Goal: Information Seeking & Learning: Learn about a topic

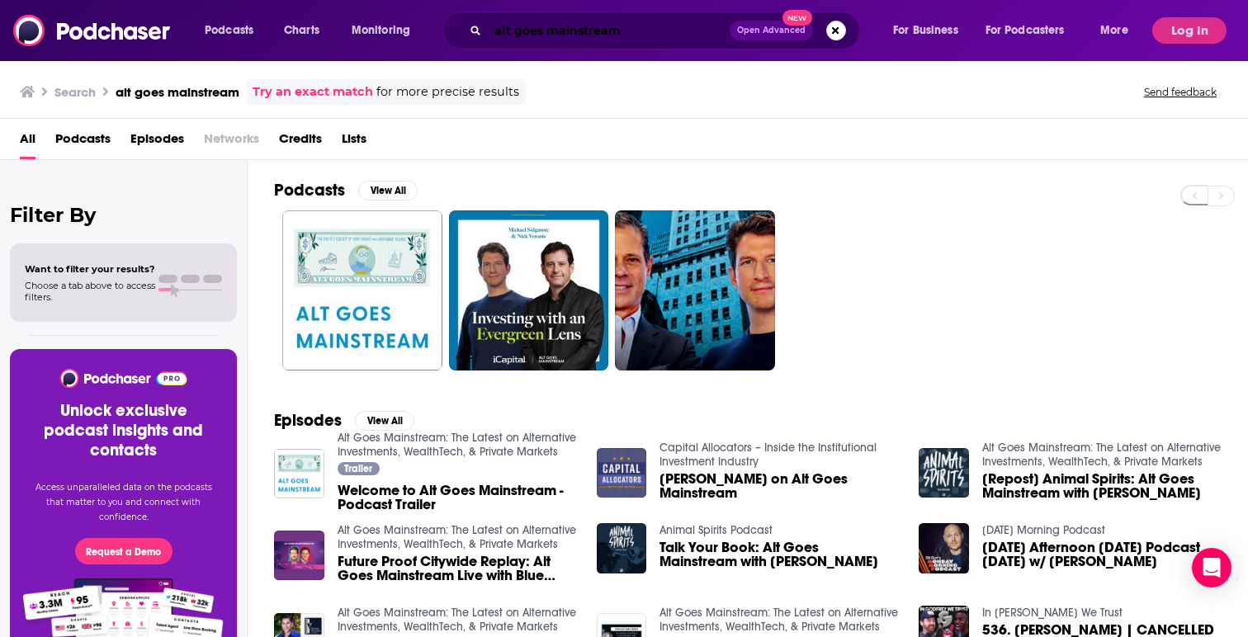
click at [579, 31] on input "alt goes mainstream" at bounding box center [609, 30] width 242 height 26
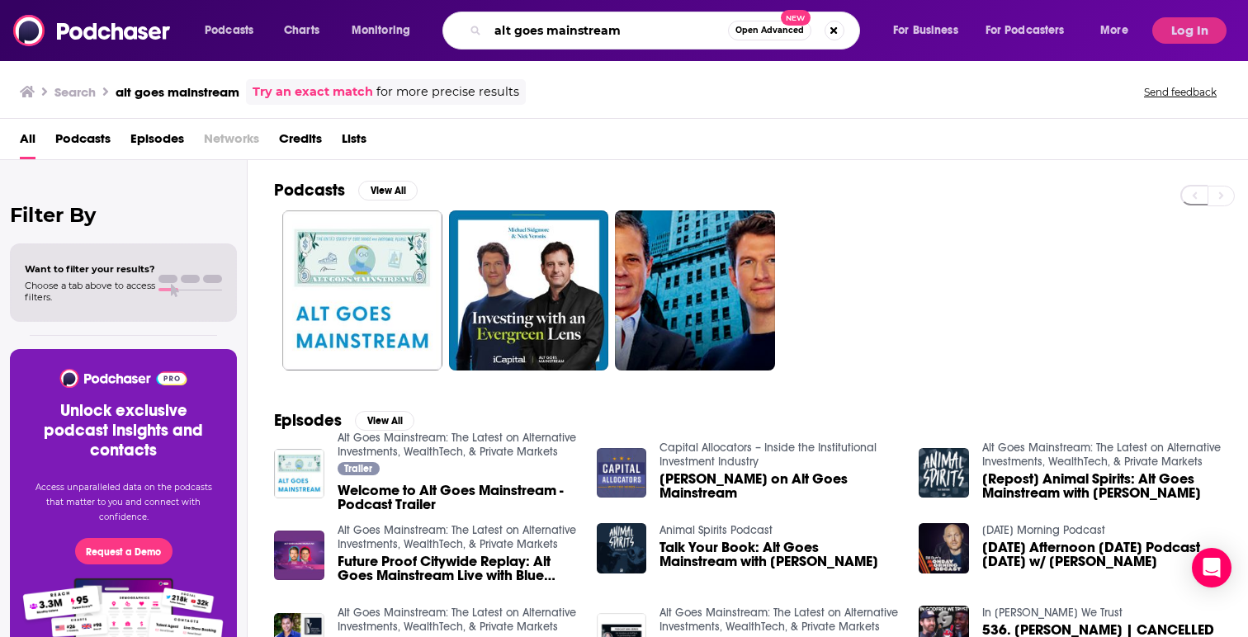
click at [579, 31] on input "alt goes mainstream" at bounding box center [608, 30] width 240 height 26
click at [600, 32] on input "the big view" at bounding box center [608, 30] width 240 height 26
type input "the big view"
click at [585, 30] on input "the big view" at bounding box center [608, 30] width 240 height 26
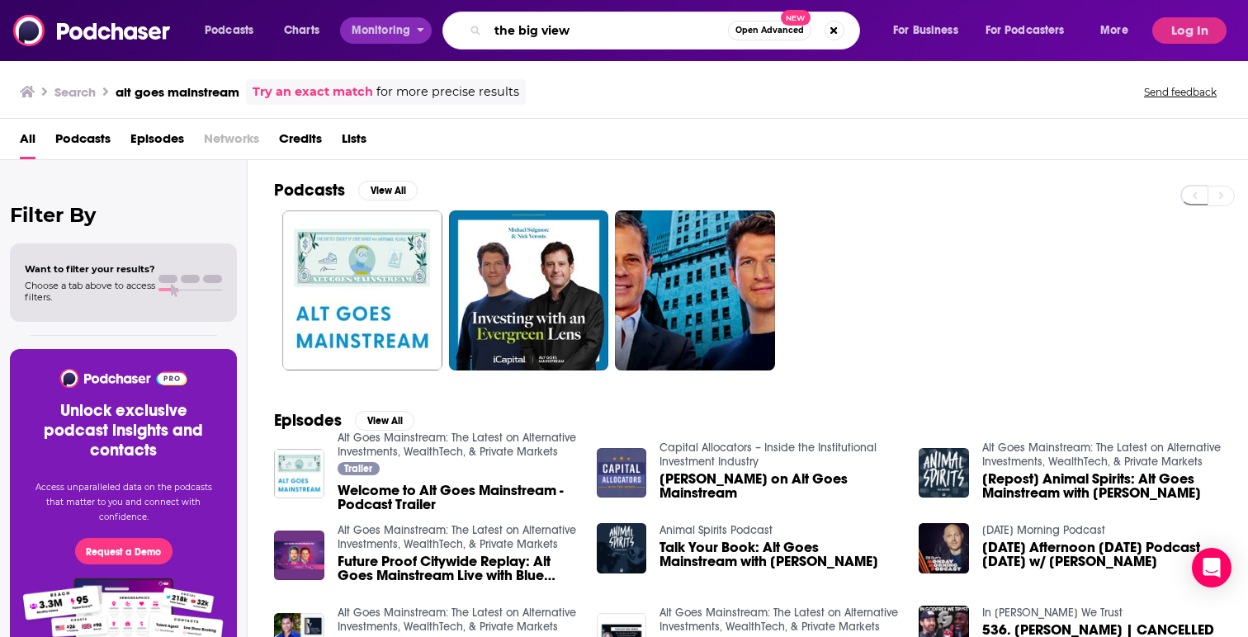
drag, startPoint x: 585, startPoint y: 30, endPoint x: 416, endPoint y: 28, distance: 169.2
click at [416, 28] on div "Podcasts Charts Monitoring the big view Open Advanced New For Business For Podc…" at bounding box center [668, 31] width 951 height 38
type input "reuters breakingviews the big view"
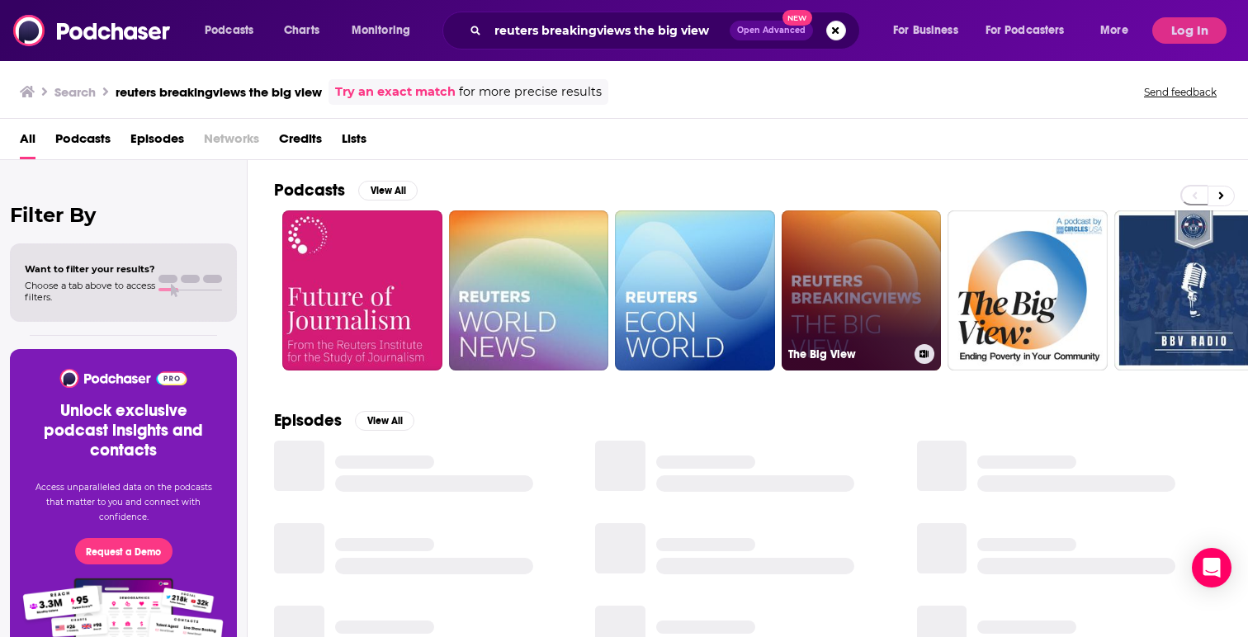
click at [852, 257] on link "The Big View" at bounding box center [861, 290] width 160 height 160
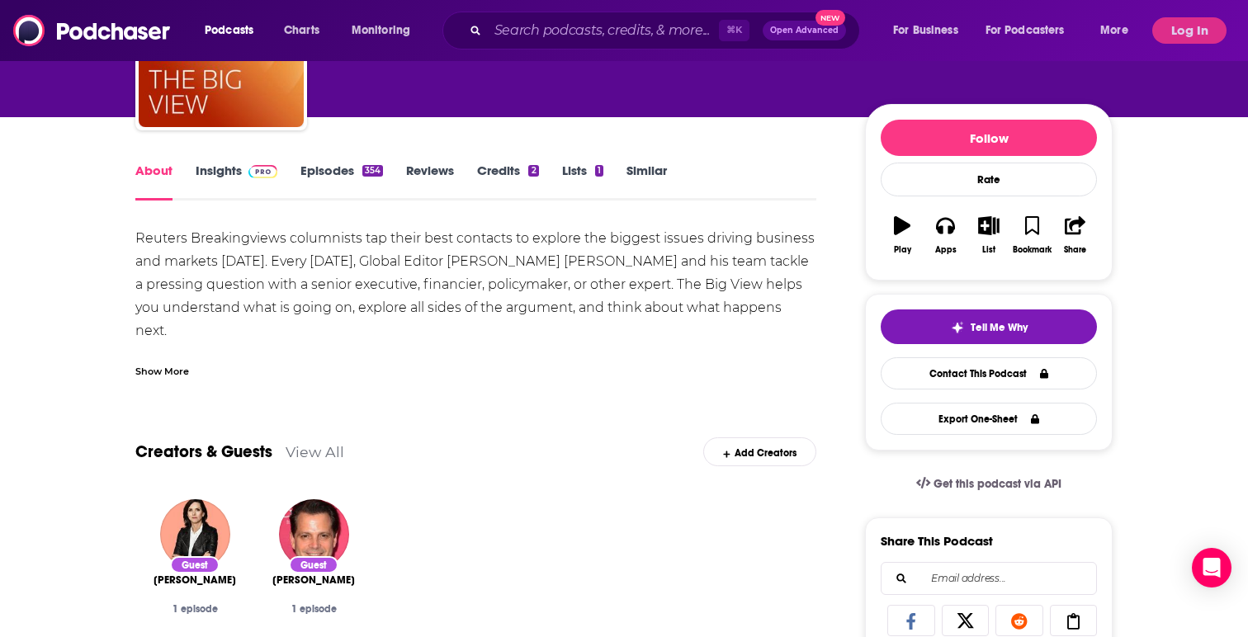
scroll to position [150, 0]
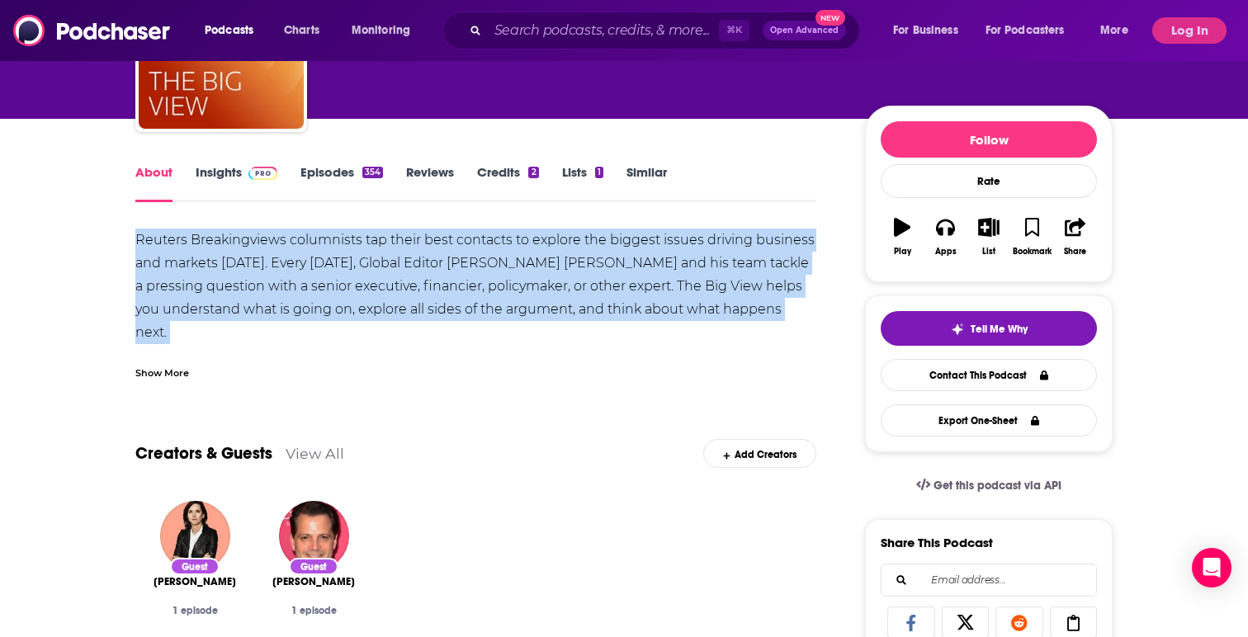
drag, startPoint x: 127, startPoint y: 236, endPoint x: 808, endPoint y: 322, distance: 686.2
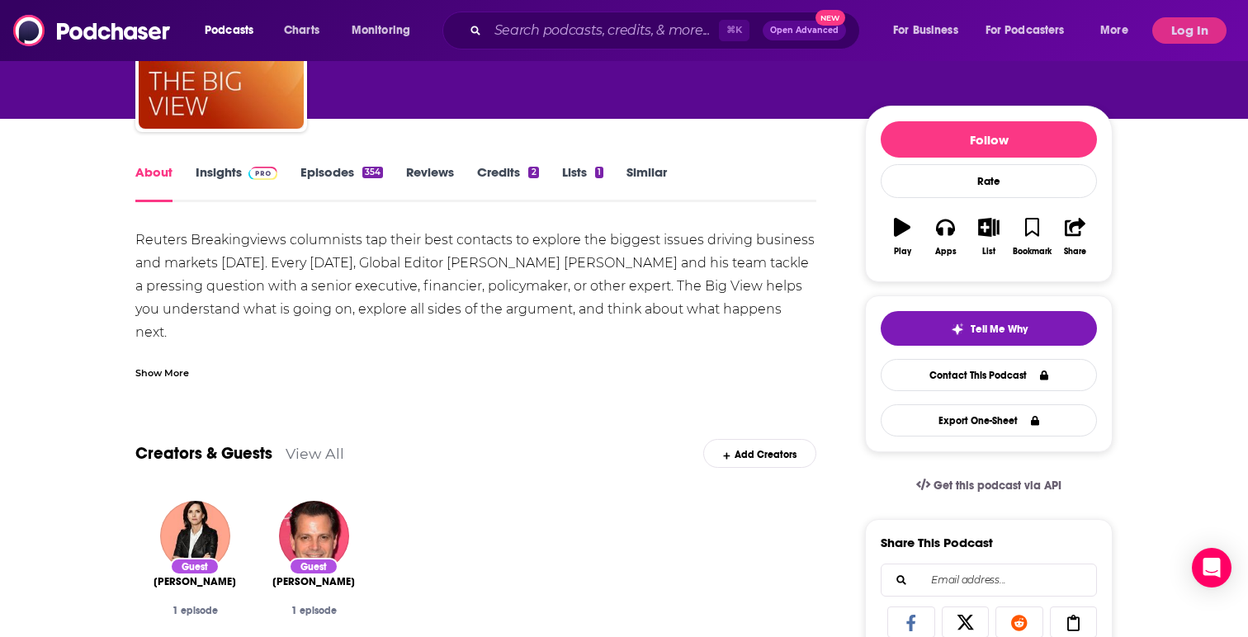
click at [177, 378] on div "Show More" at bounding box center [162, 372] width 54 height 16
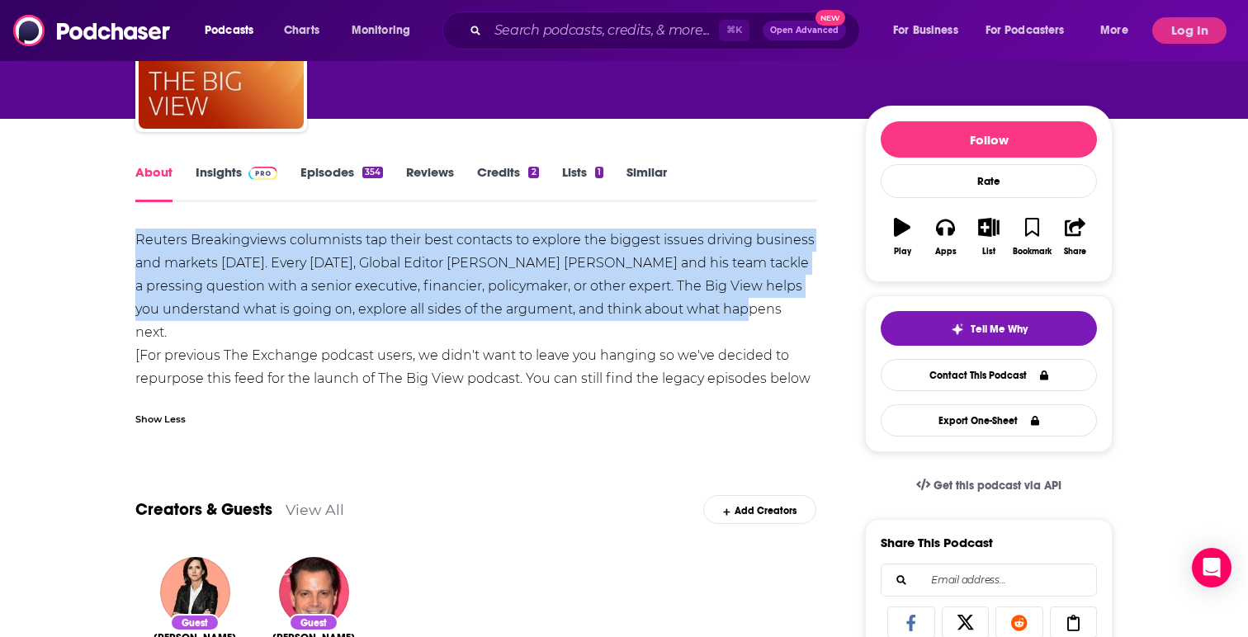
drag, startPoint x: 131, startPoint y: 237, endPoint x: 797, endPoint y: 312, distance: 670.2
copy div "Reuters Breakingviews columnists tap their best contacts to explore the biggest…"
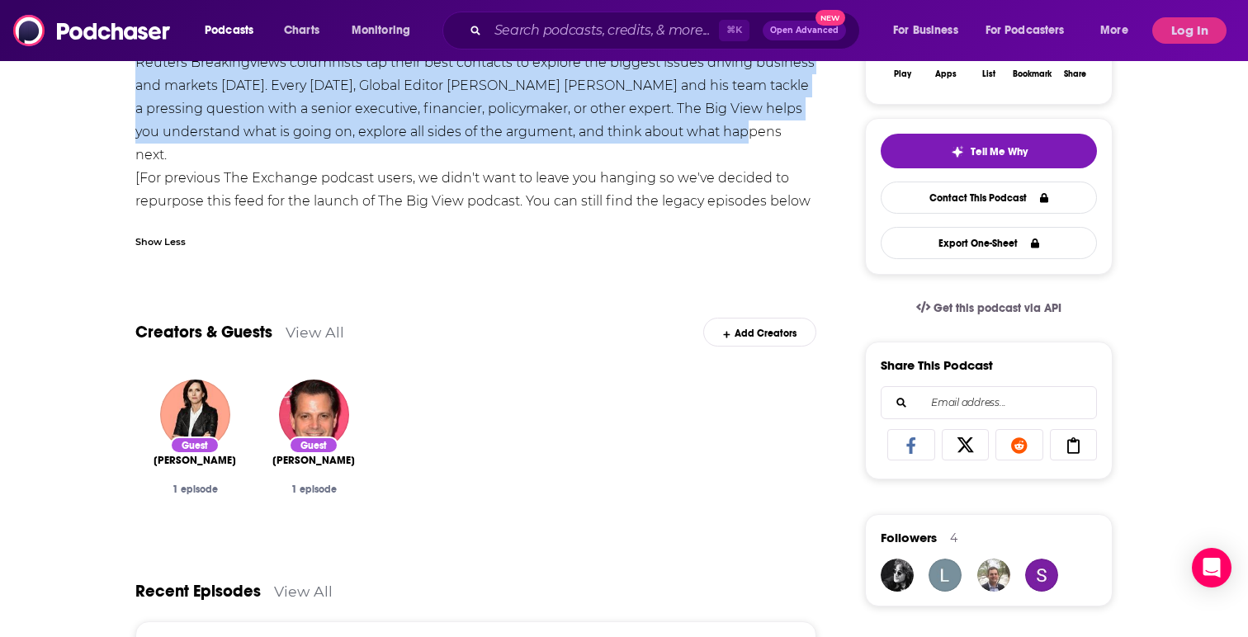
scroll to position [0, 0]
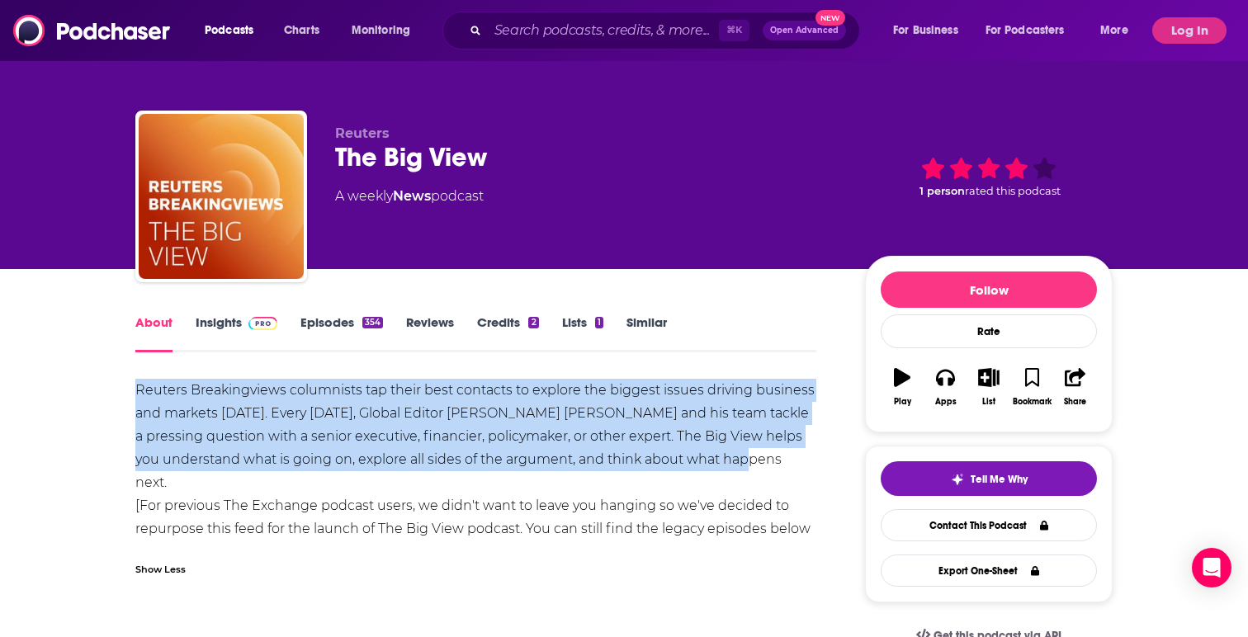
click at [220, 324] on link "Insights" at bounding box center [237, 333] width 82 height 38
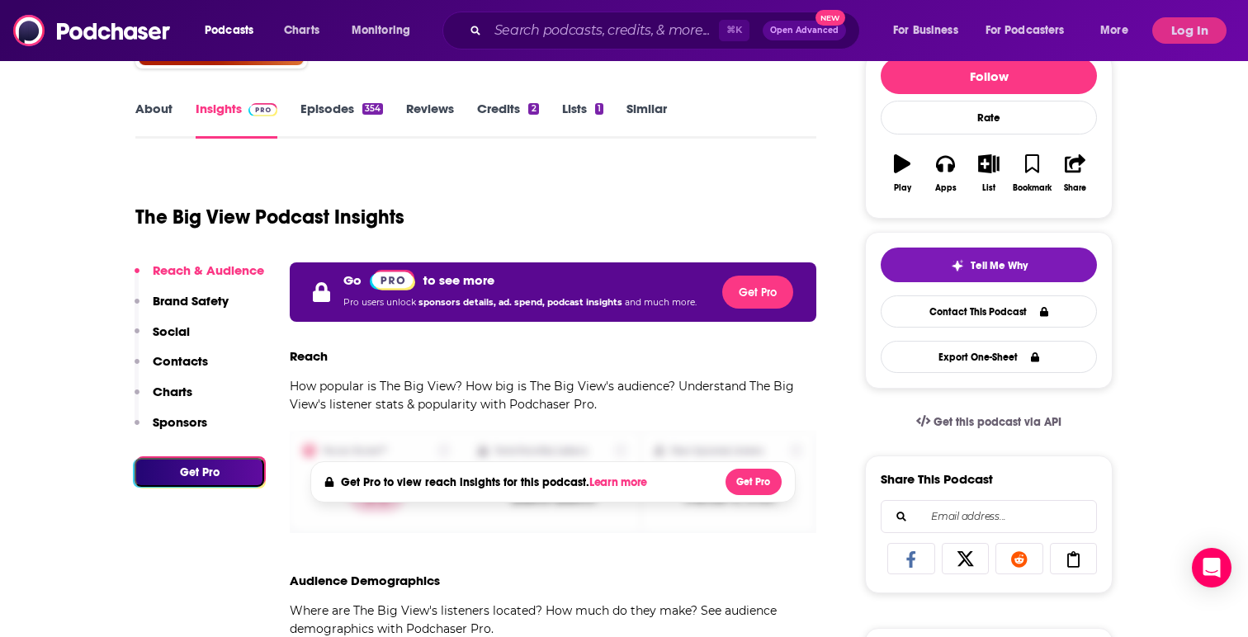
scroll to position [215, 0]
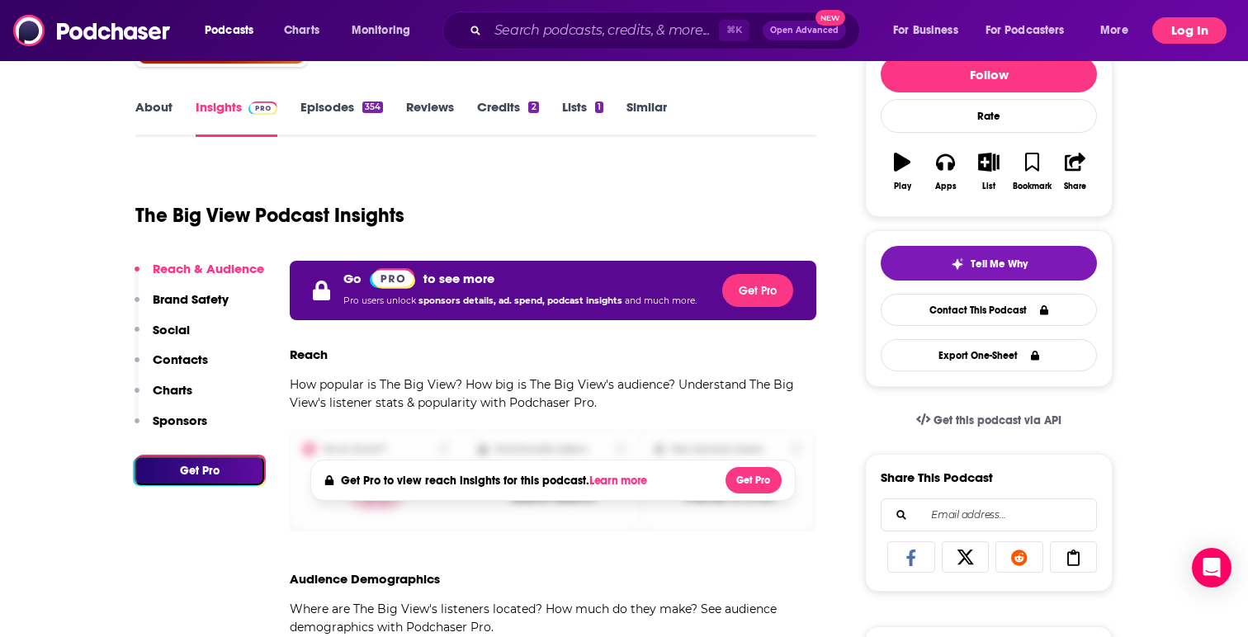
click at [1183, 37] on button "Log In" at bounding box center [1189, 30] width 74 height 26
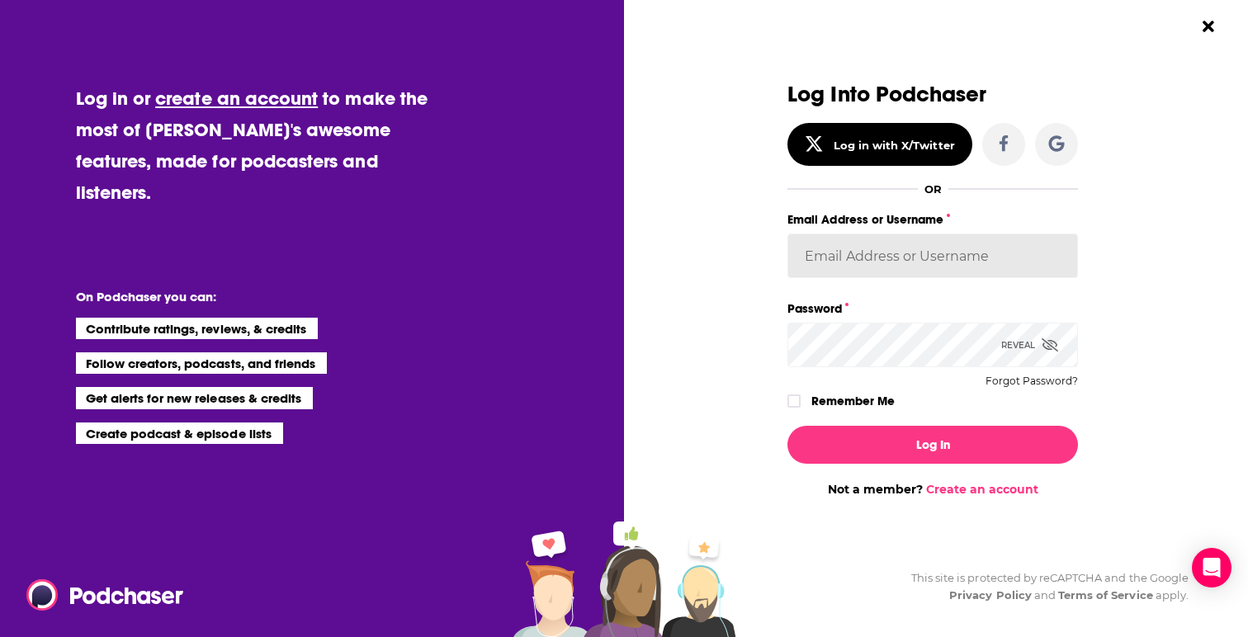
type input "gpg2"
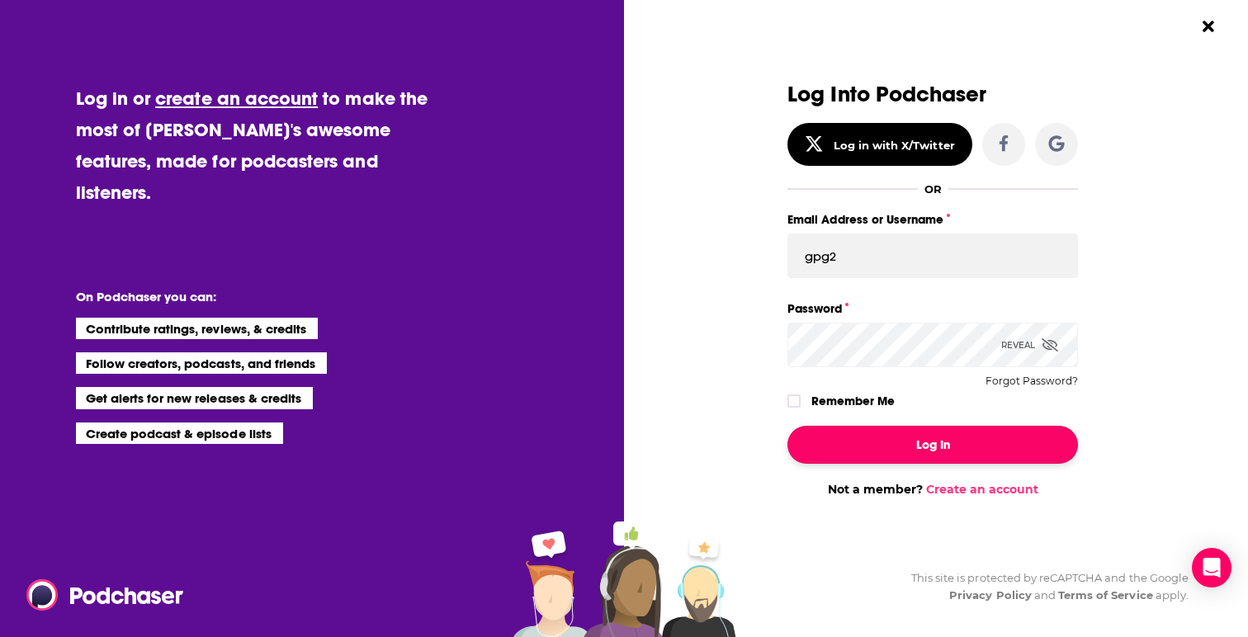
click at [888, 441] on button "Log In" at bounding box center [932, 445] width 290 height 38
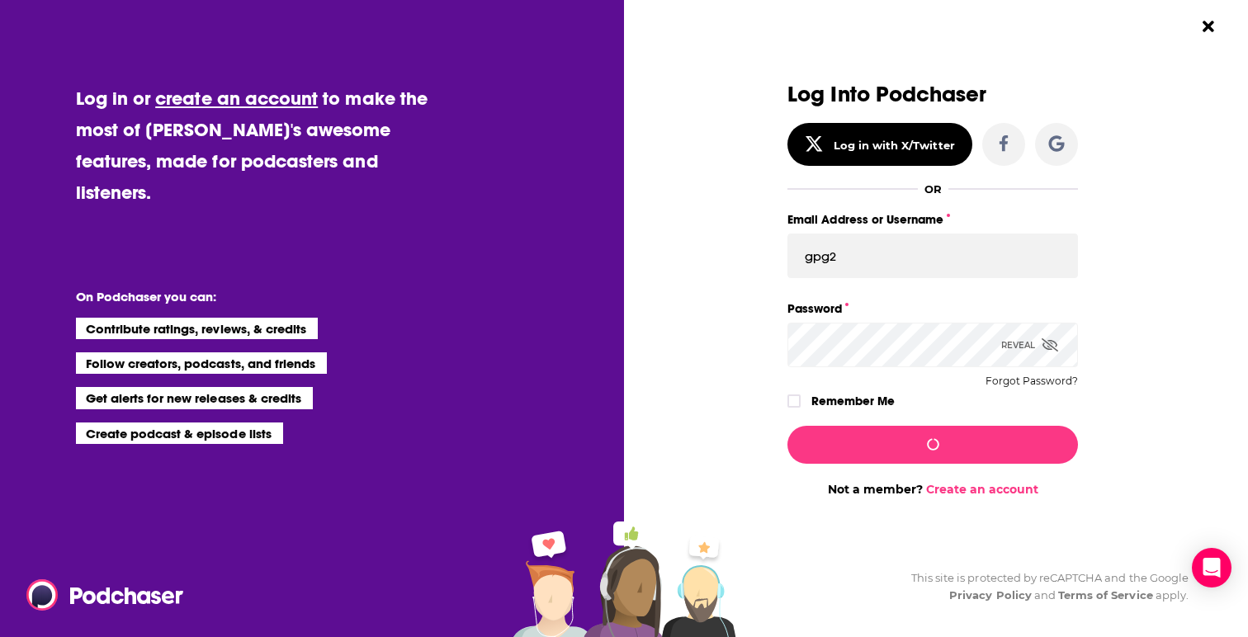
scroll to position [215, 0]
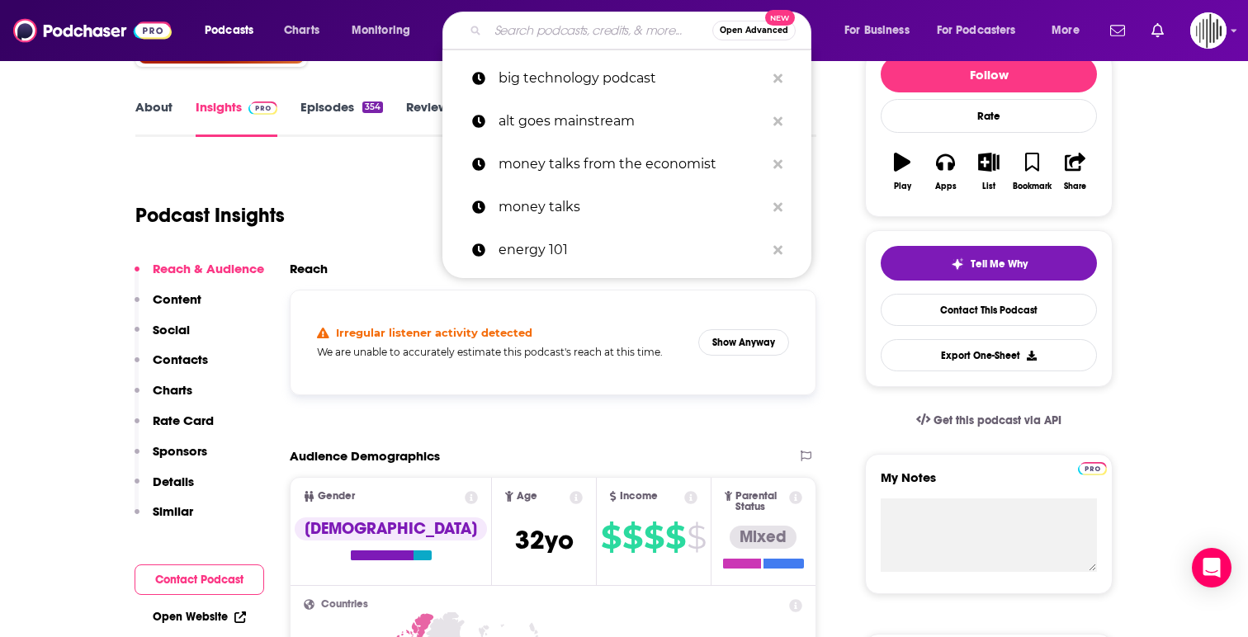
click at [555, 30] on input "Search podcasts, credits, & more..." at bounding box center [600, 30] width 224 height 26
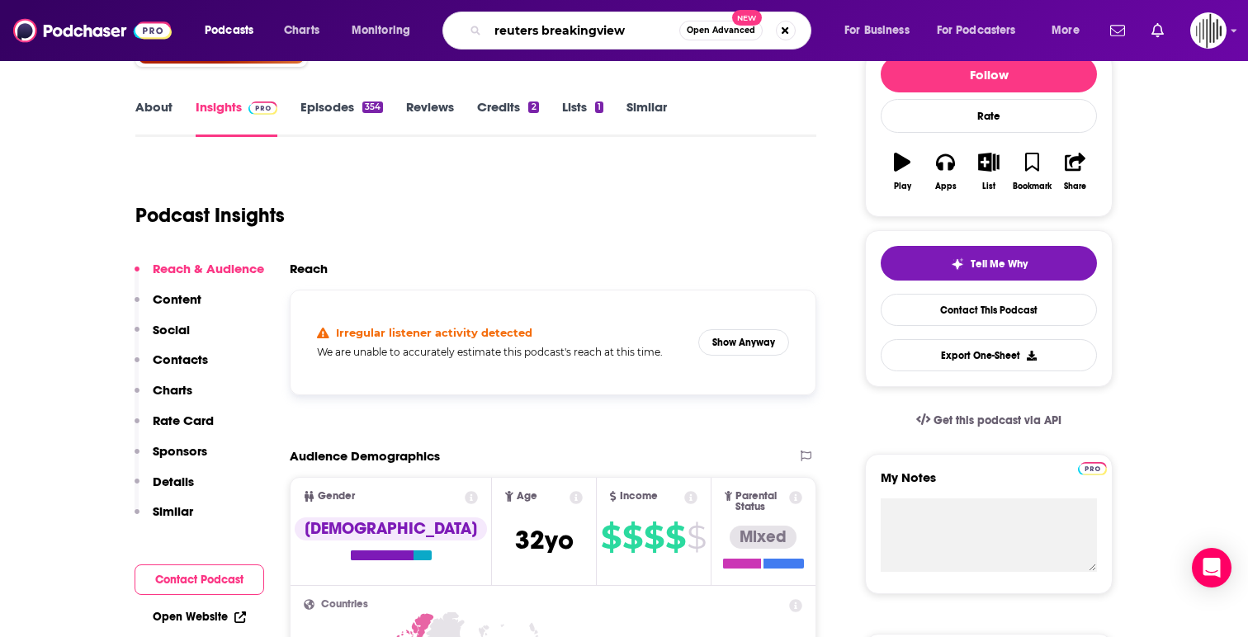
type input "reuters breakingviews"
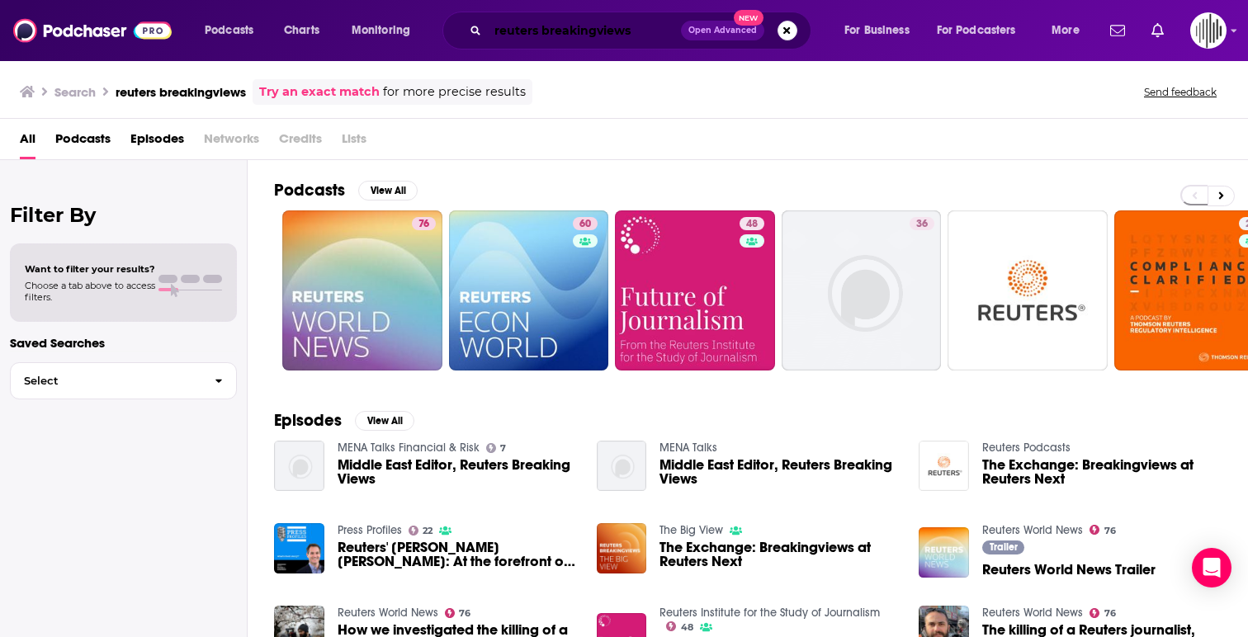
click at [632, 33] on input "reuters breakingviews" at bounding box center [584, 30] width 193 height 26
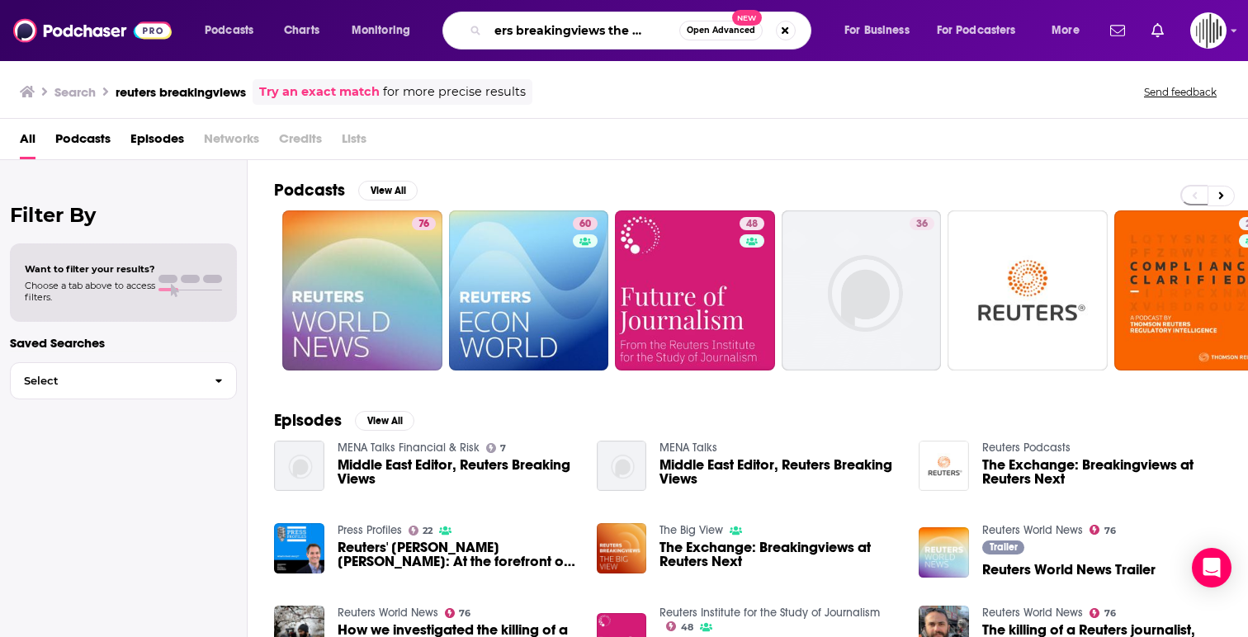
scroll to position [0, 36]
type input "reuters breakingviews the big view"
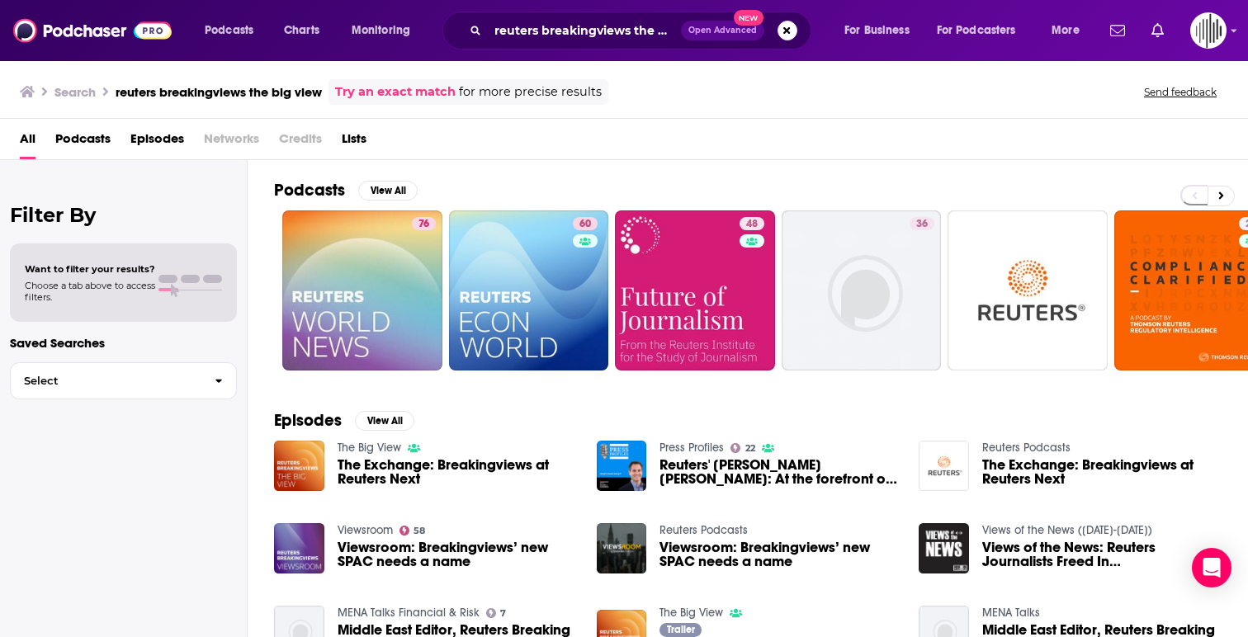
click at [477, 461] on span "The Exchange: Breakingviews at Reuters Next" at bounding box center [457, 472] width 239 height 28
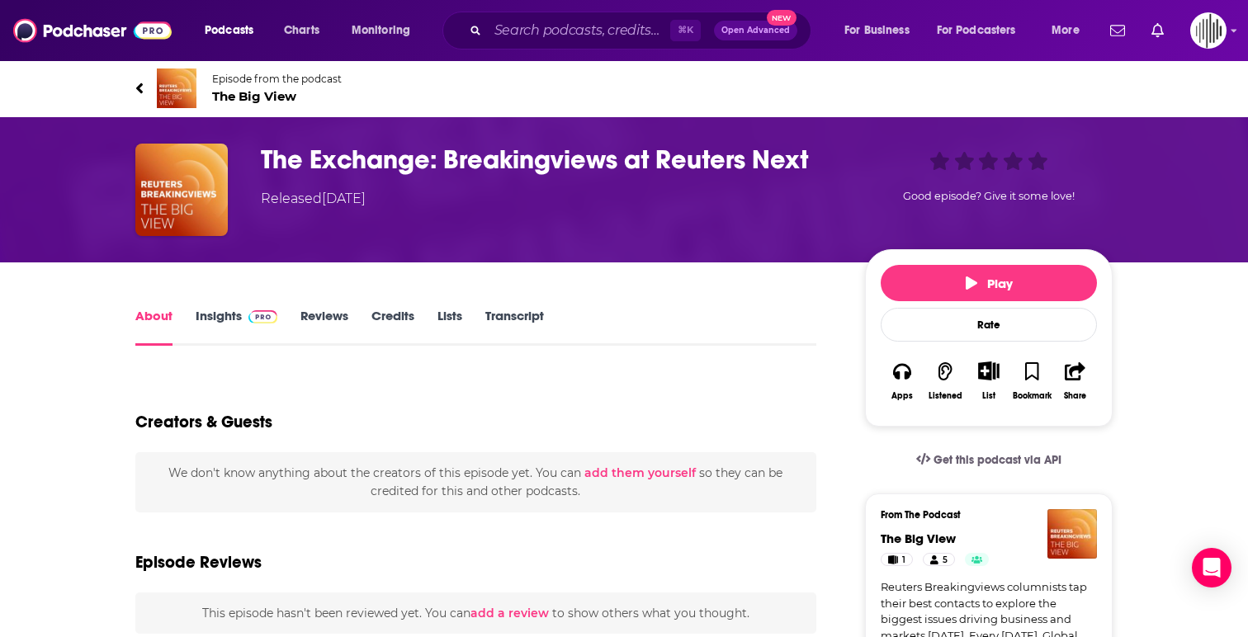
click at [275, 95] on span "The Big View" at bounding box center [277, 96] width 130 height 16
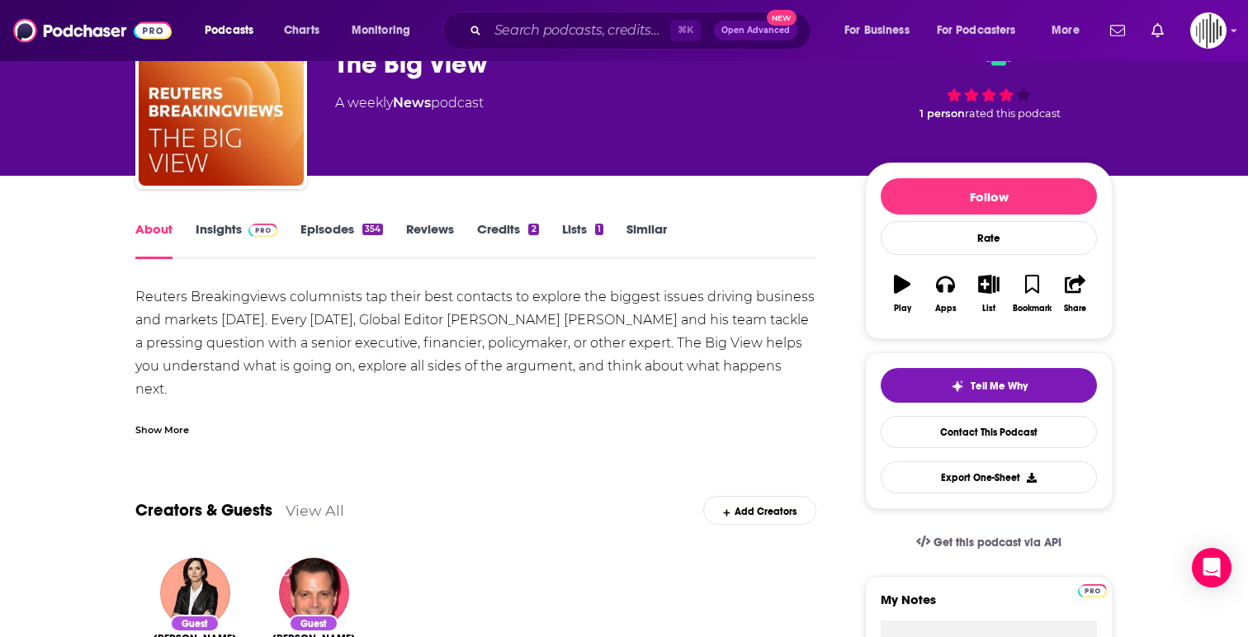
scroll to position [117, 0]
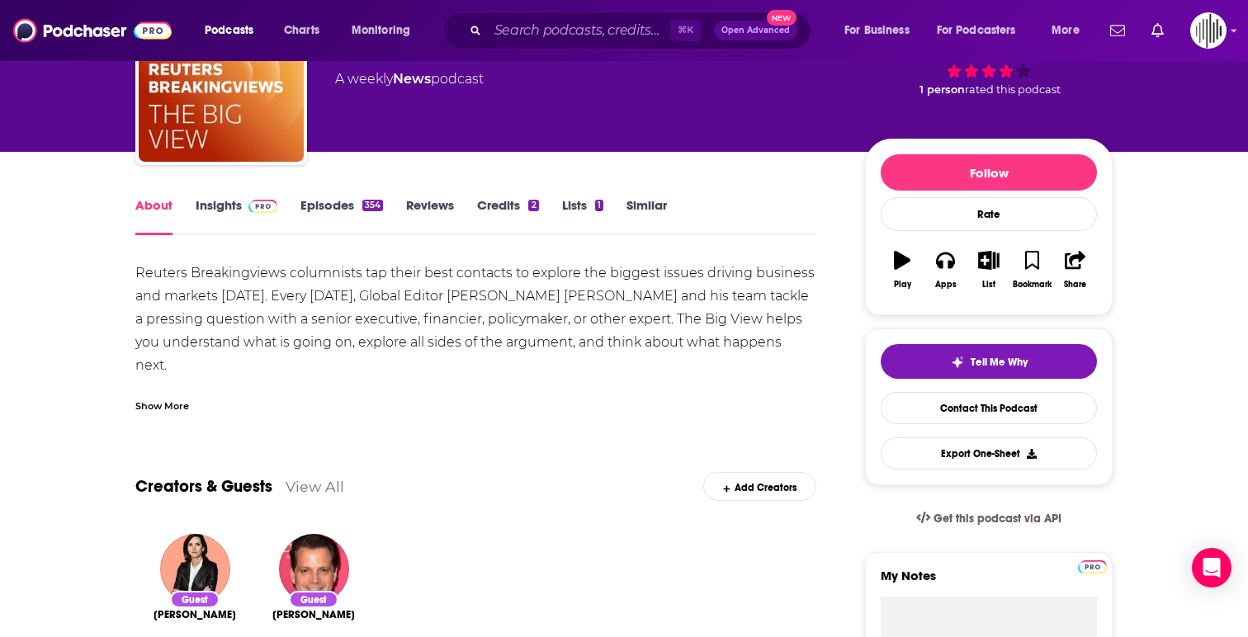
click at [155, 407] on div "Show More" at bounding box center [162, 405] width 54 height 16
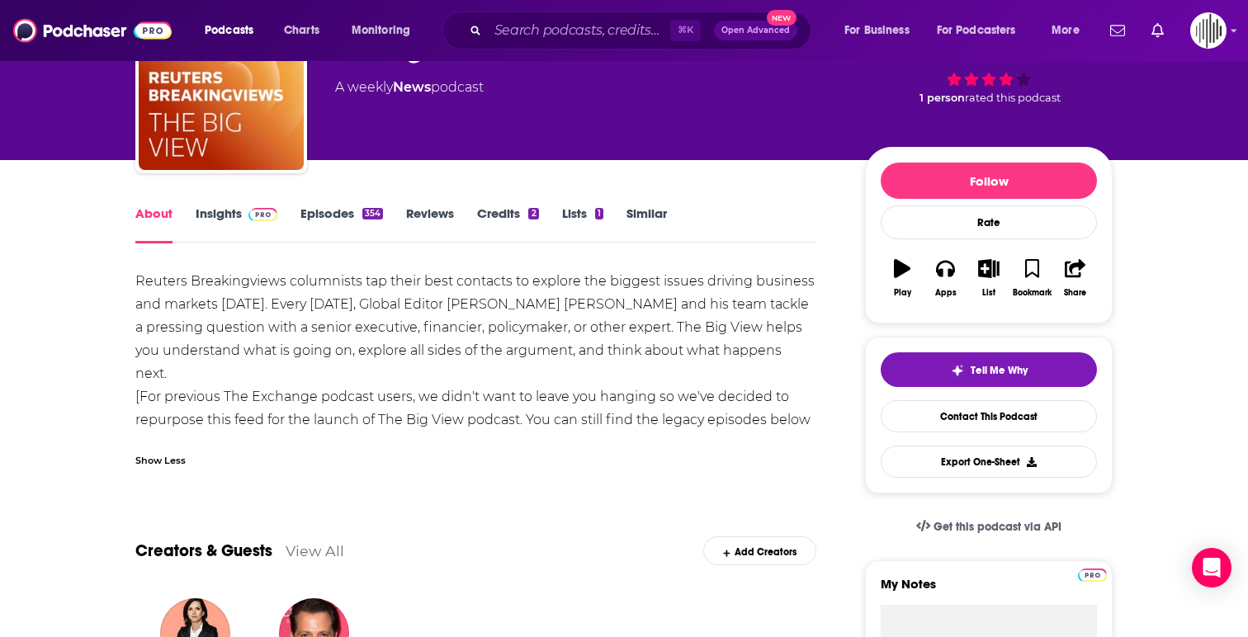
scroll to position [106, 0]
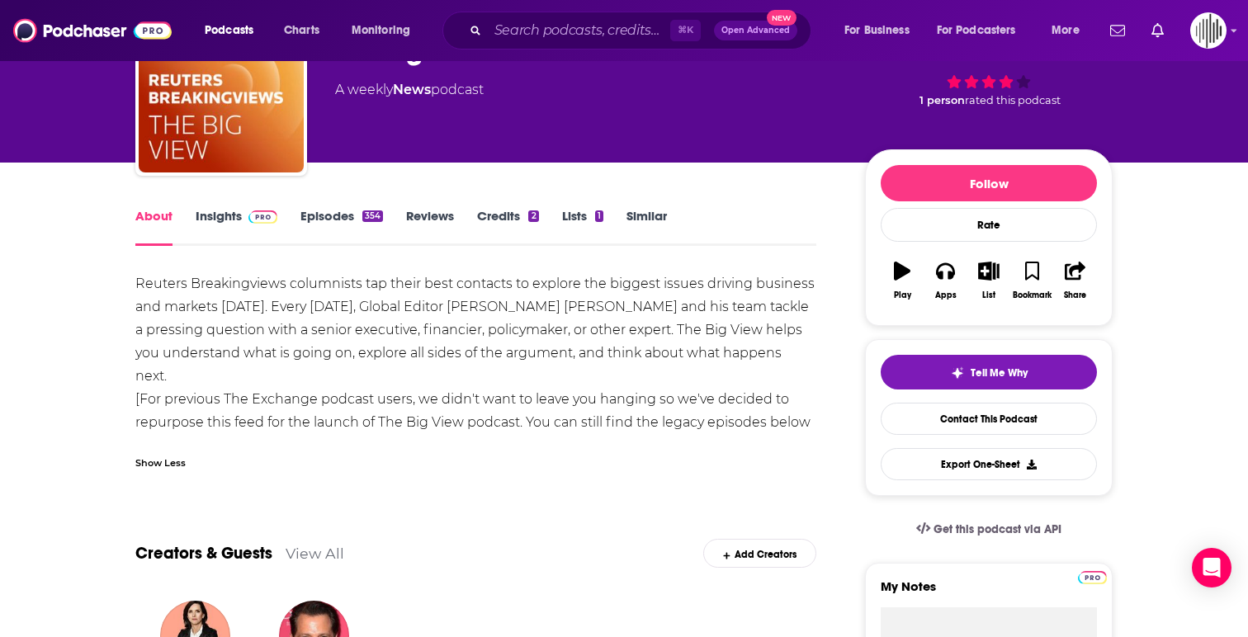
click at [340, 211] on link "Episodes 354" at bounding box center [341, 227] width 83 height 38
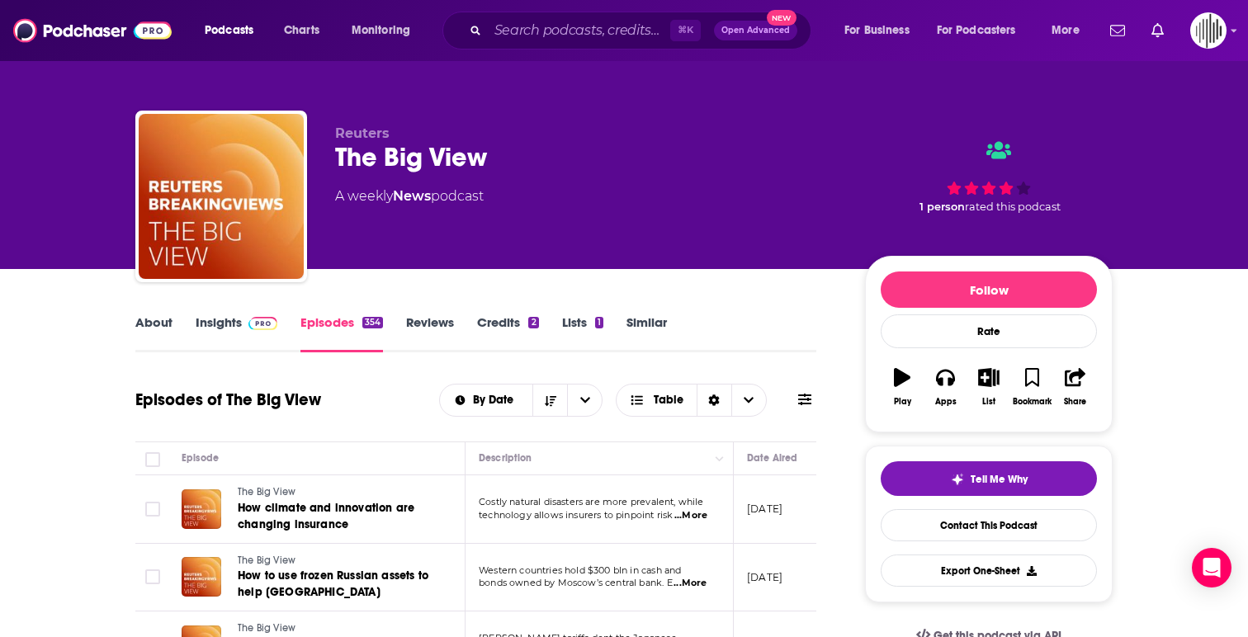
click at [220, 319] on link "Insights" at bounding box center [237, 333] width 82 height 38
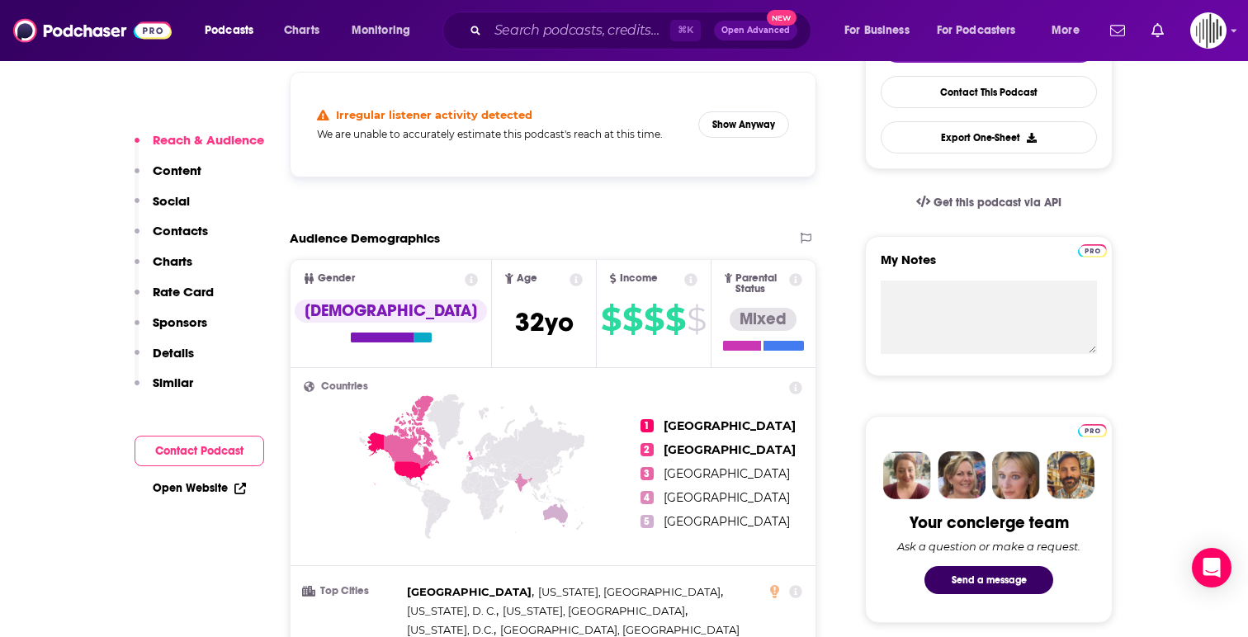
scroll to position [432, 0]
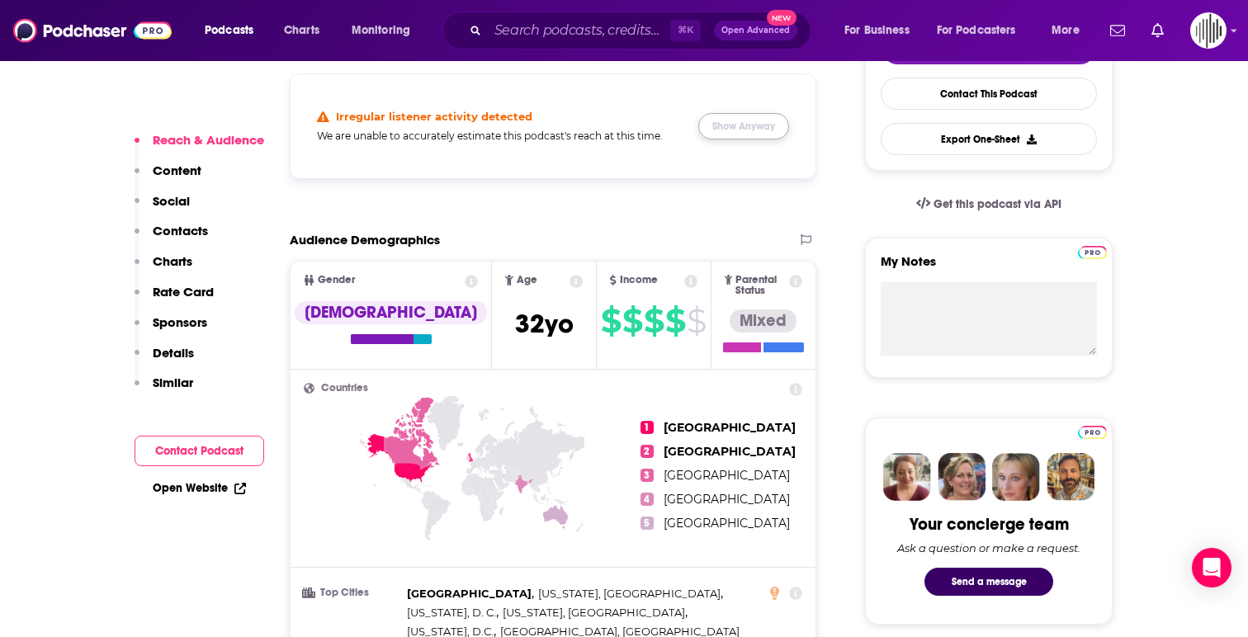
click at [759, 128] on button "Show Anyway" at bounding box center [743, 126] width 91 height 26
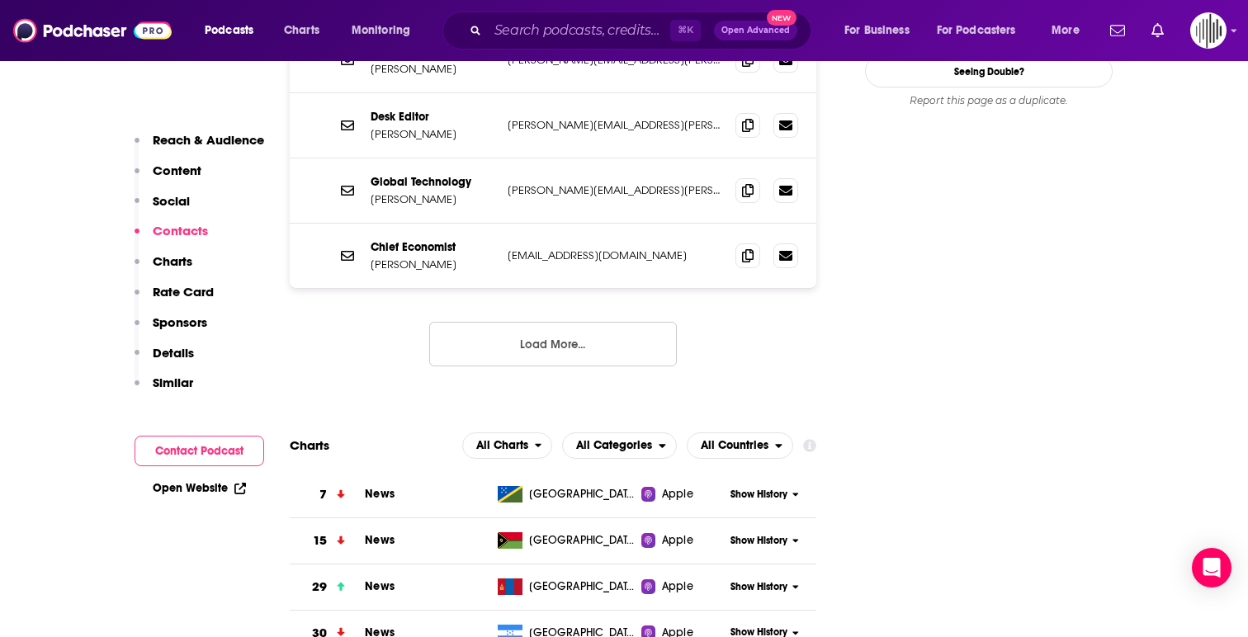
scroll to position [1688, 0]
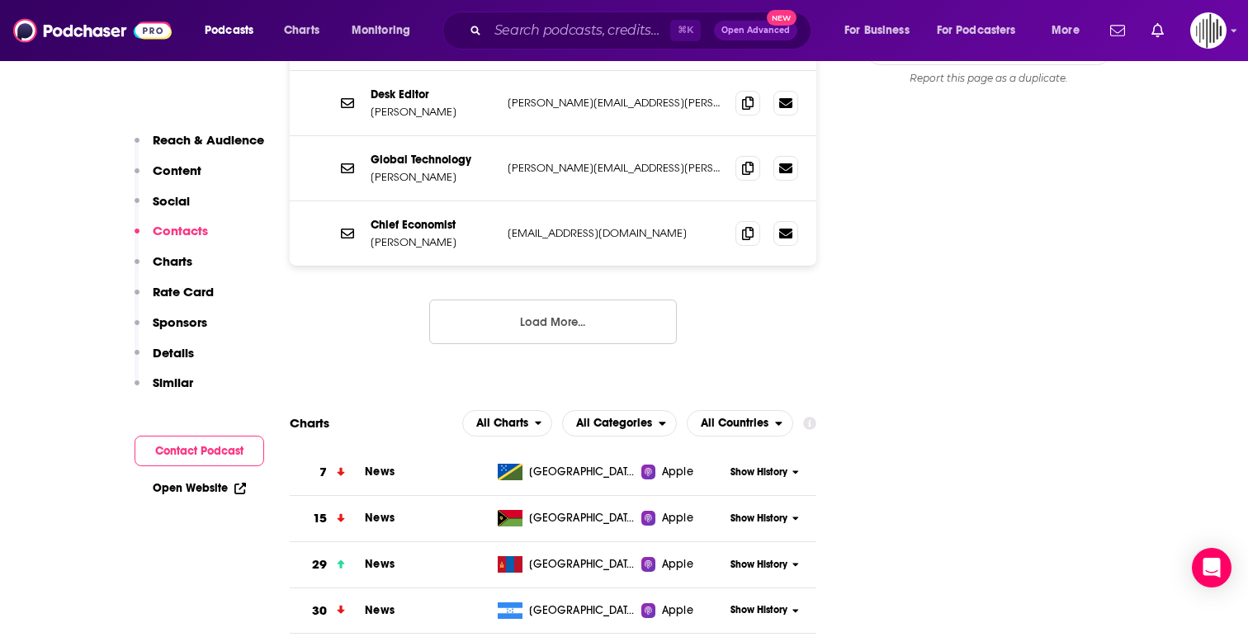
click at [536, 300] on button "Load More..." at bounding box center [553, 322] width 248 height 45
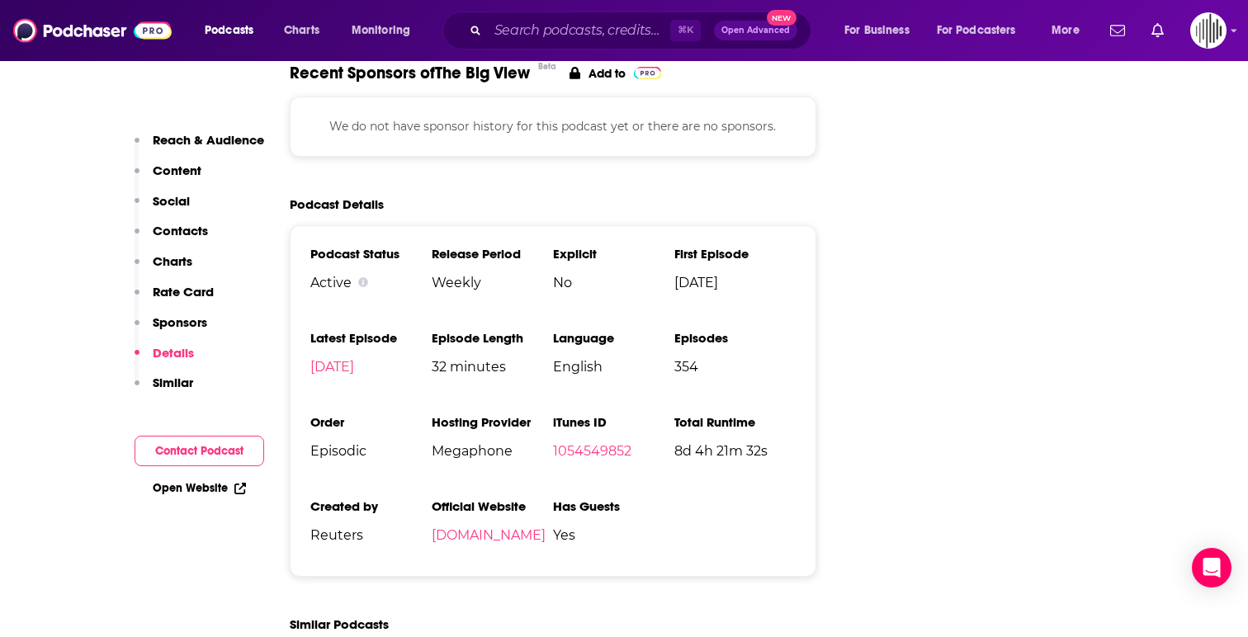
scroll to position [3002, 0]
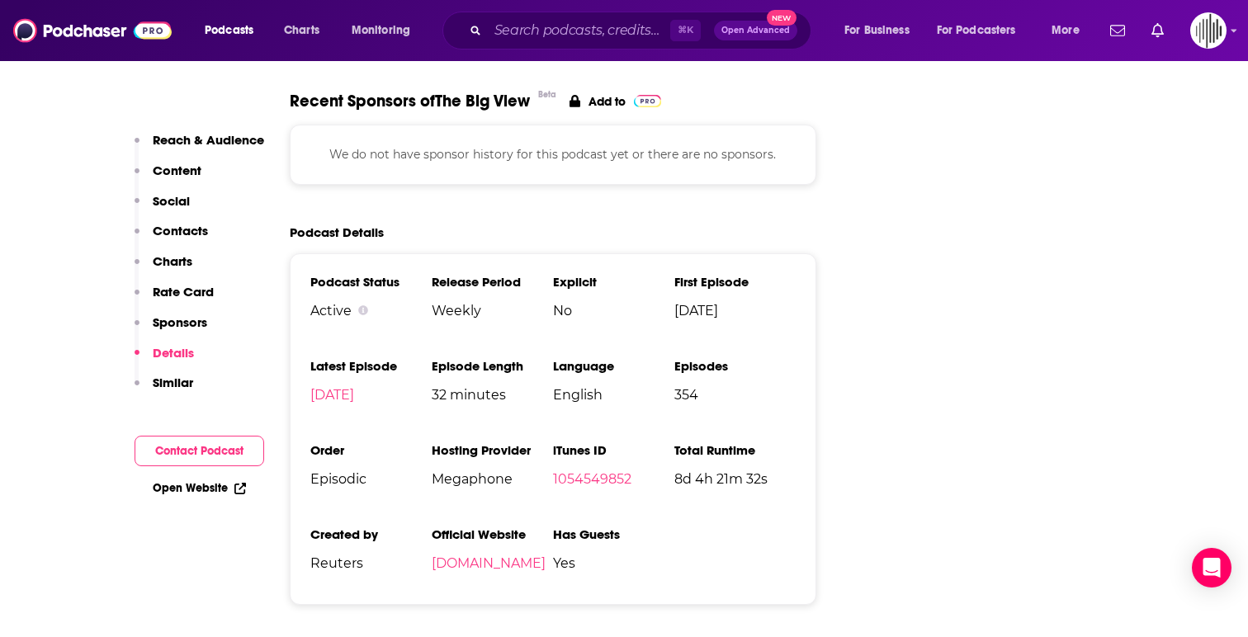
click at [248, 142] on p "Reach & Audience" at bounding box center [208, 140] width 111 height 16
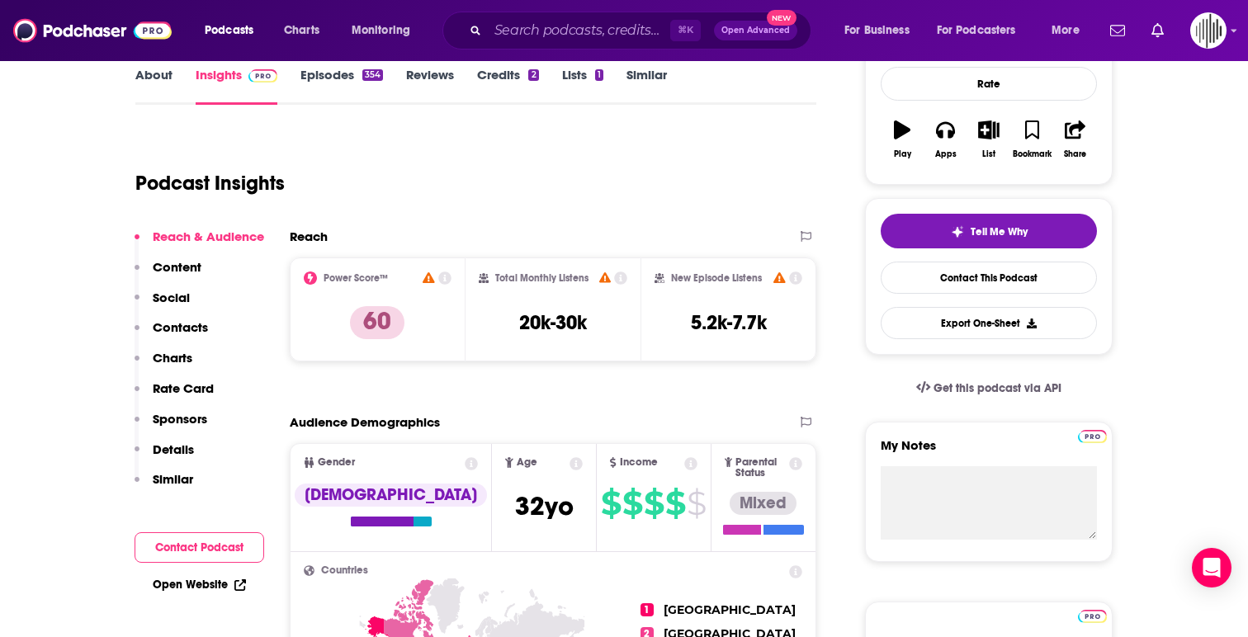
scroll to position [247, 0]
click at [167, 83] on link "About" at bounding box center [153, 87] width 37 height 38
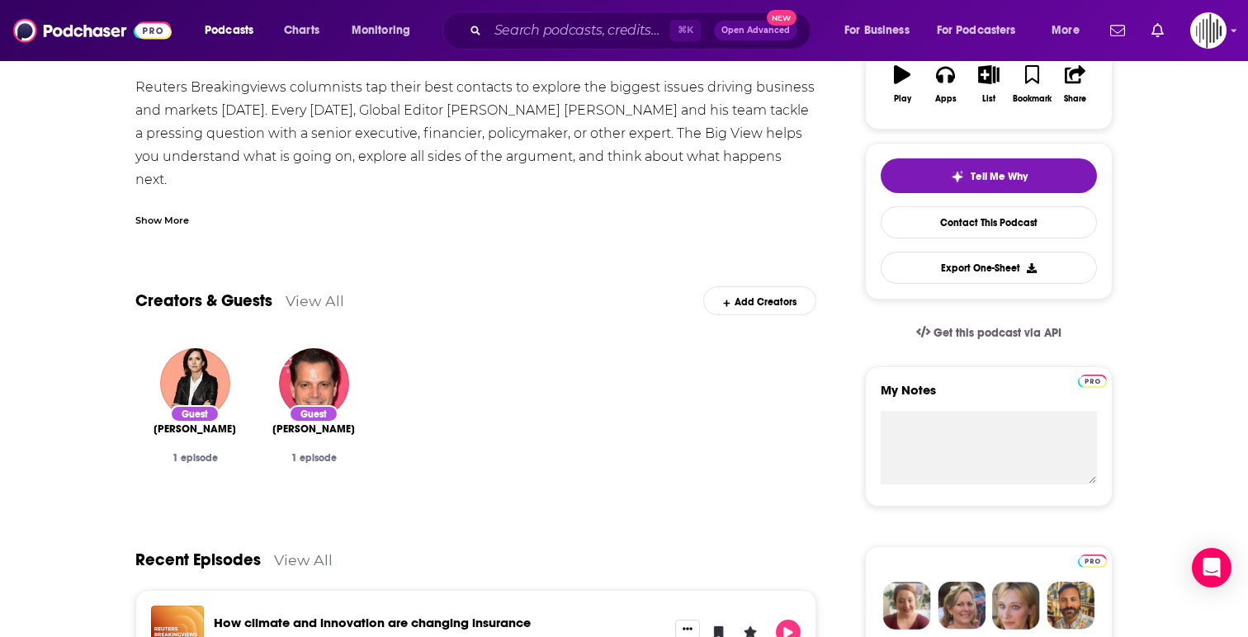
scroll to position [315, 0]
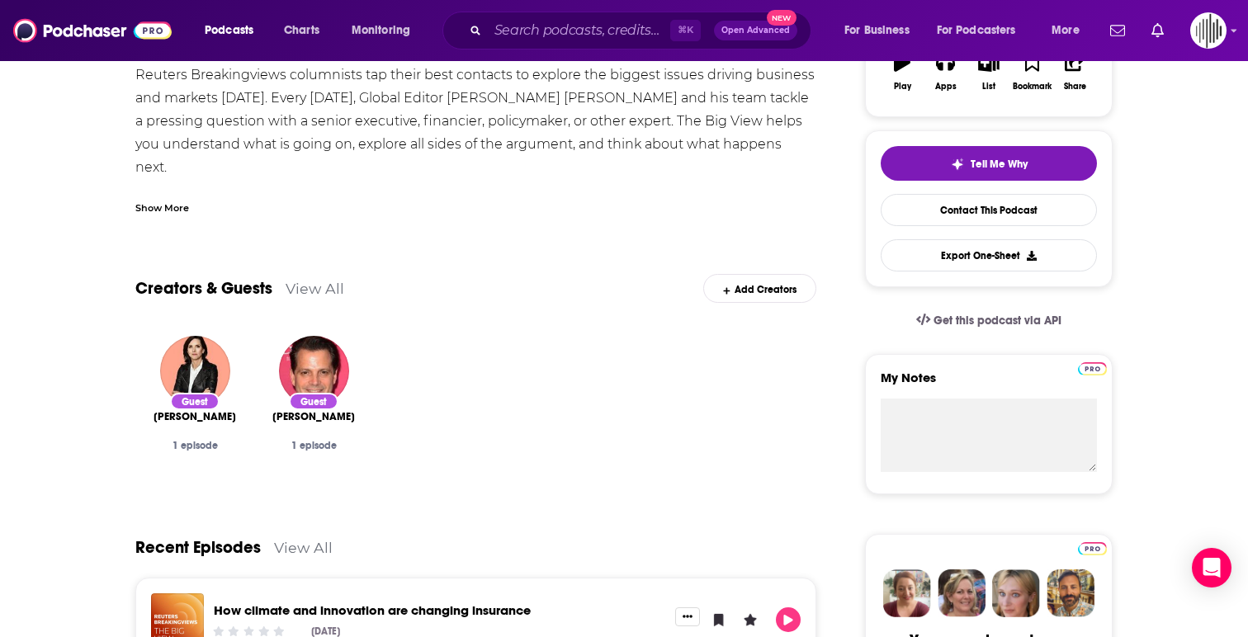
click at [330, 293] on link "View All" at bounding box center [315, 288] width 59 height 17
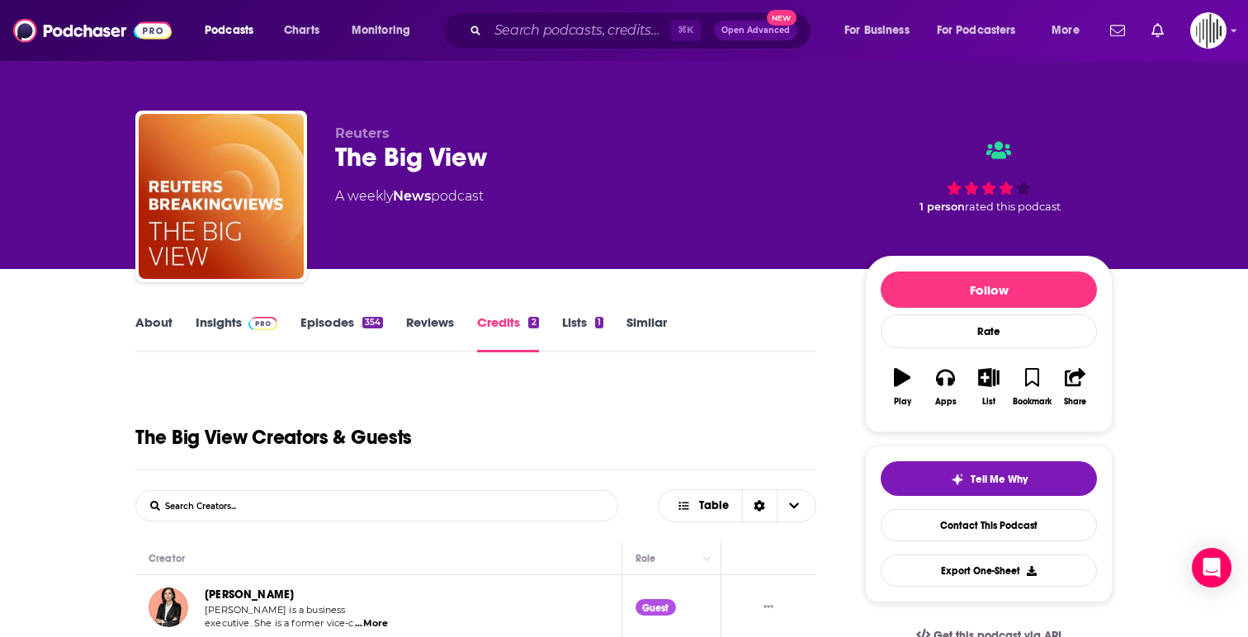
click at [441, 153] on div "The Big View" at bounding box center [586, 157] width 503 height 32
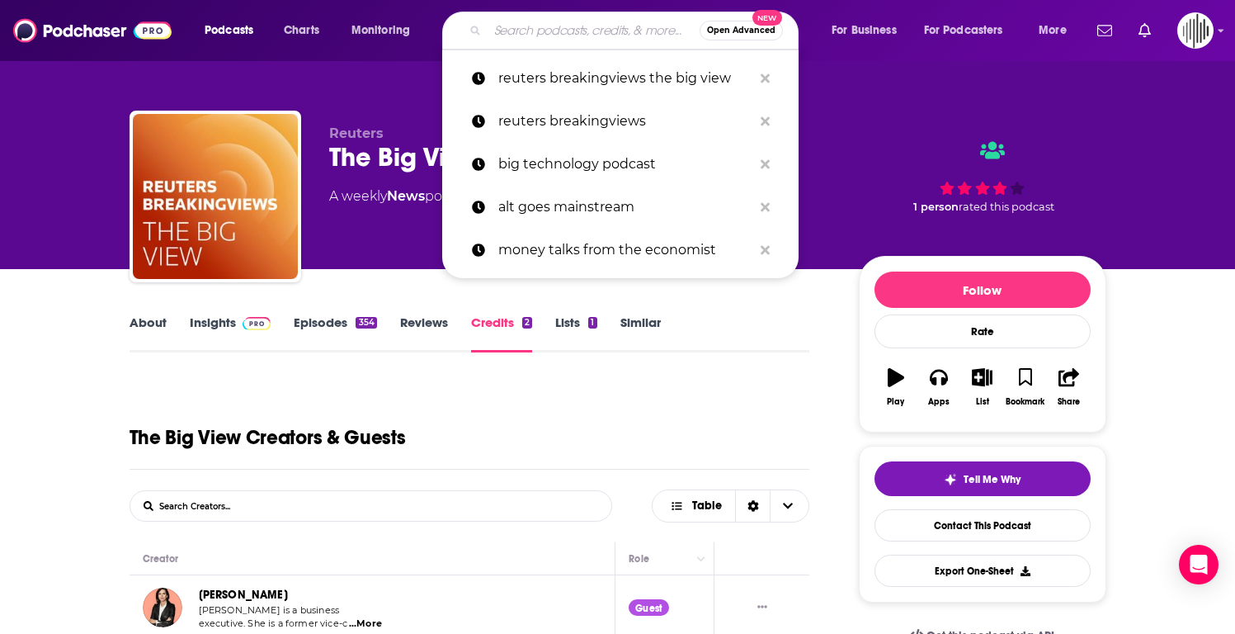
click at [522, 33] on input "Search podcasts, credits, & more..." at bounding box center [594, 30] width 212 height 26
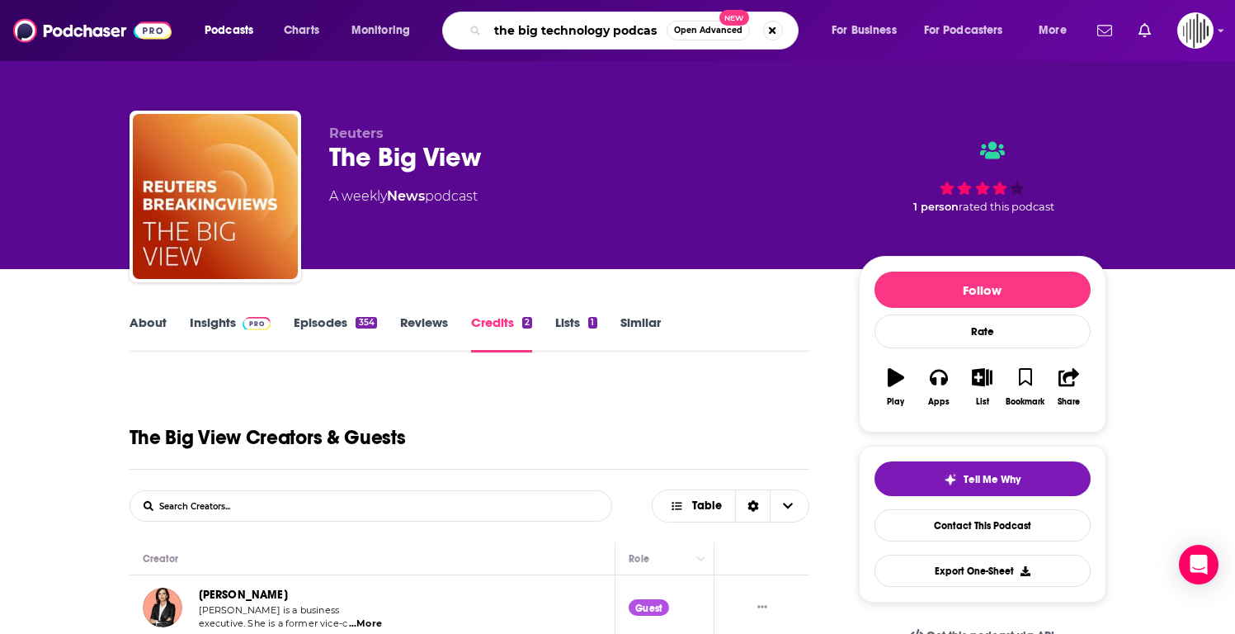
type input "the big technology podcast"
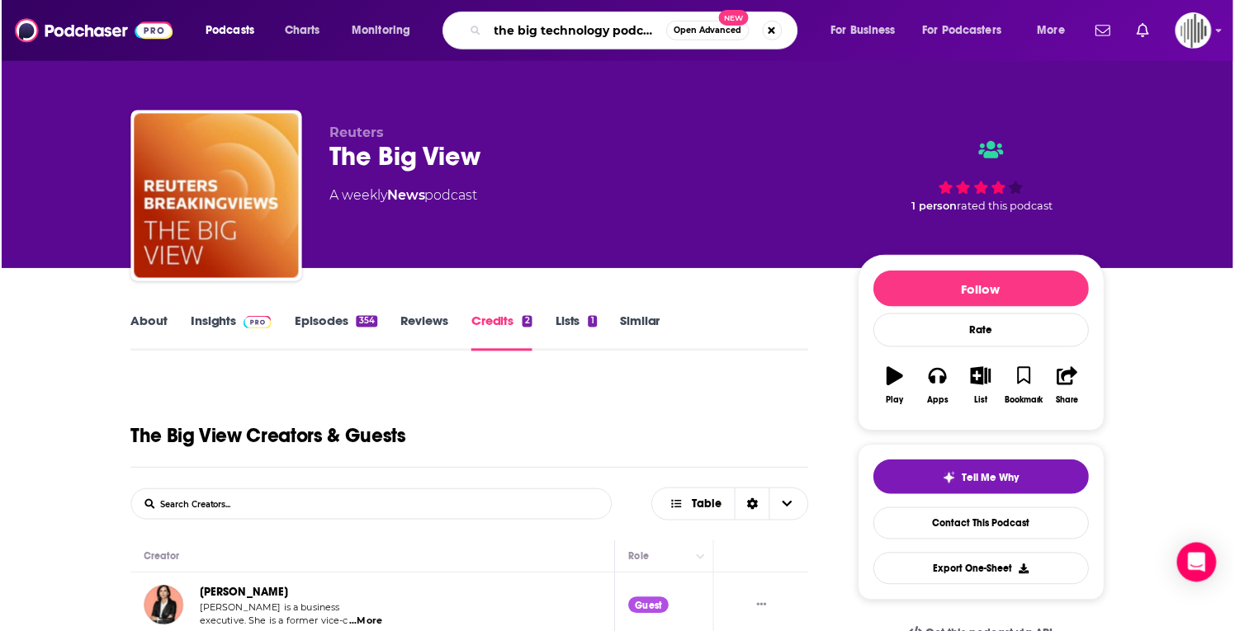
scroll to position [0, 2]
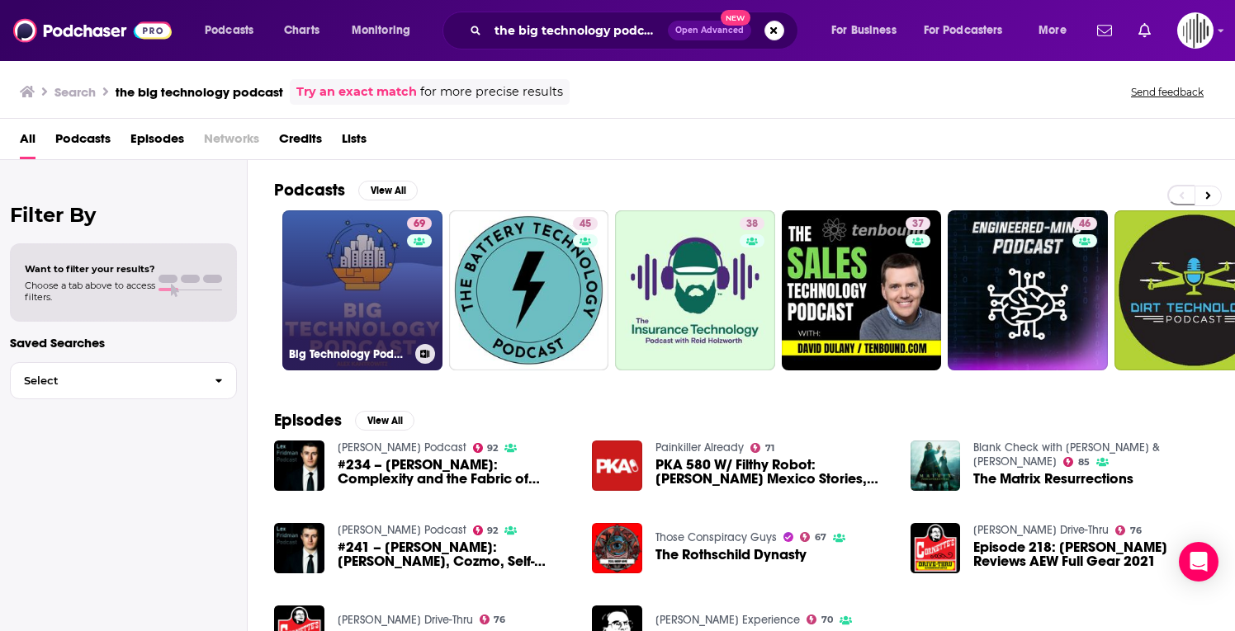
click at [397, 277] on link "69 Big Technology Podcast" at bounding box center [362, 290] width 160 height 160
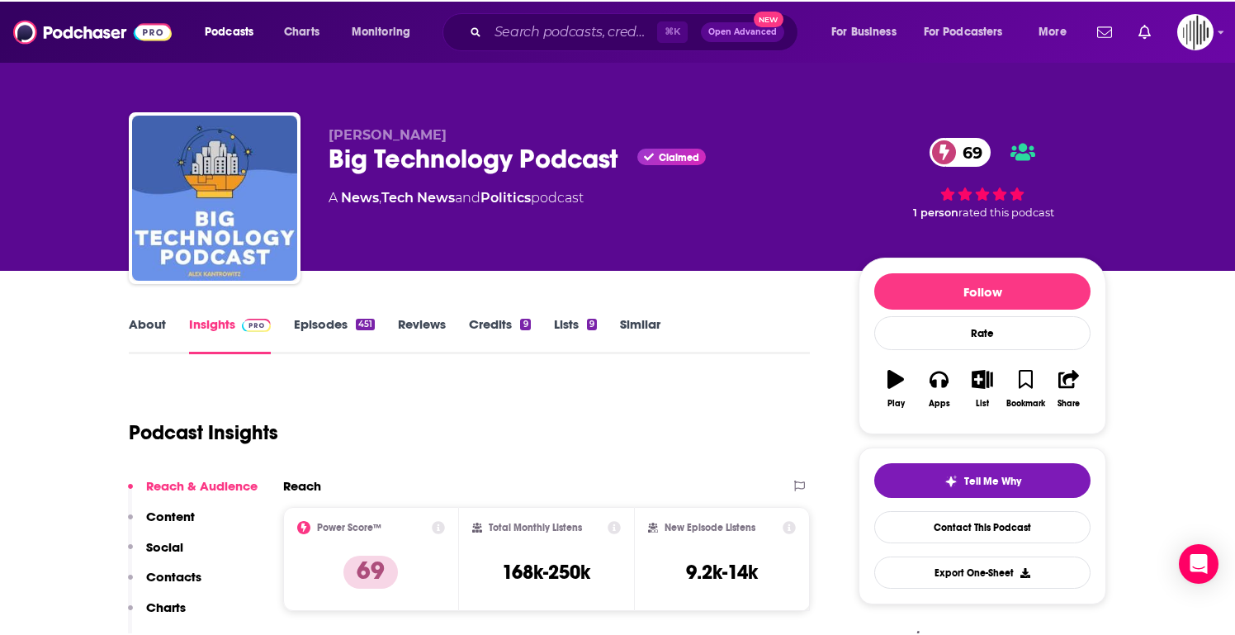
scroll to position [180, 0]
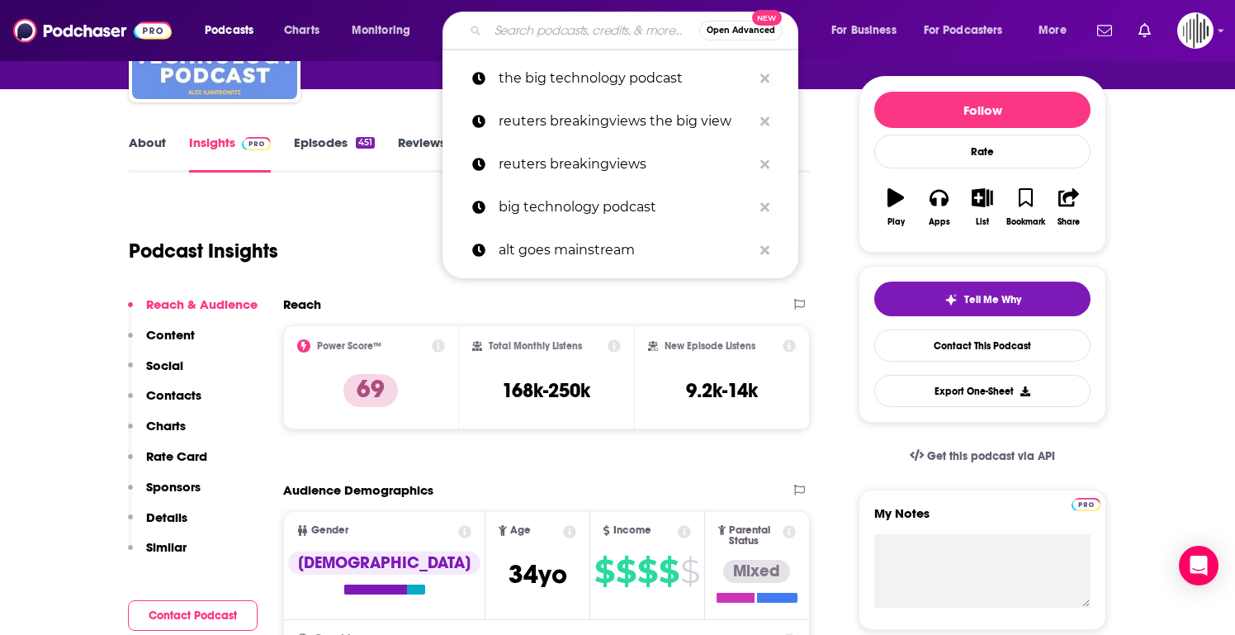
click at [592, 38] on input "Search podcasts, credits, & more..." at bounding box center [593, 30] width 211 height 26
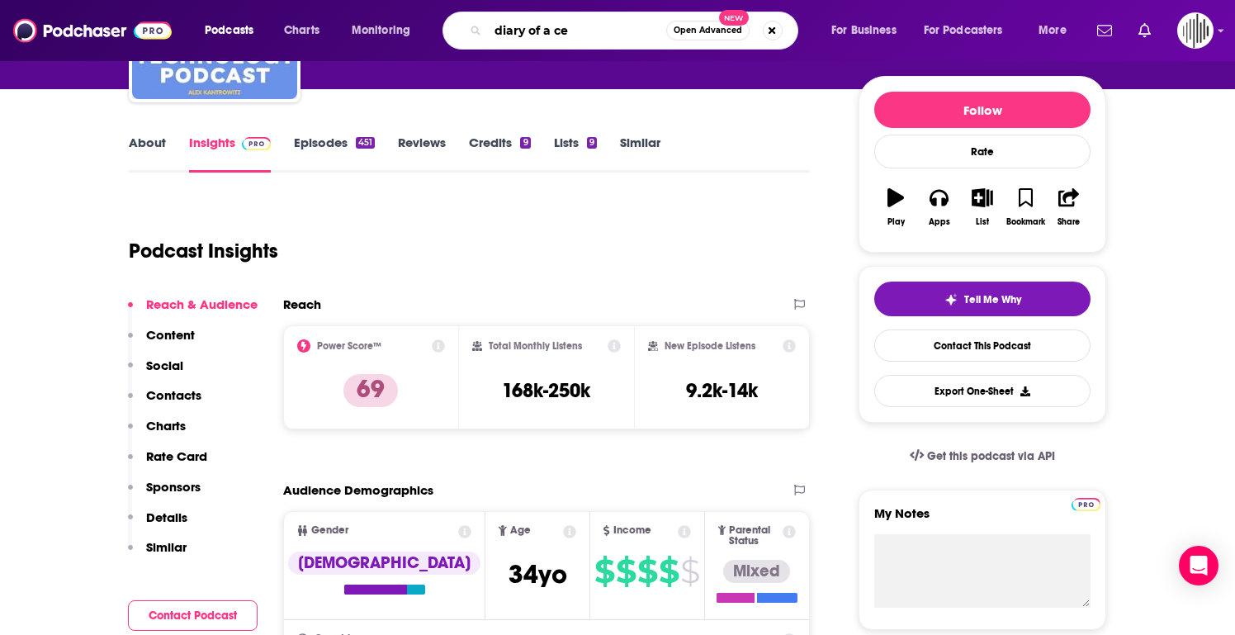
type input "diary of a ceo"
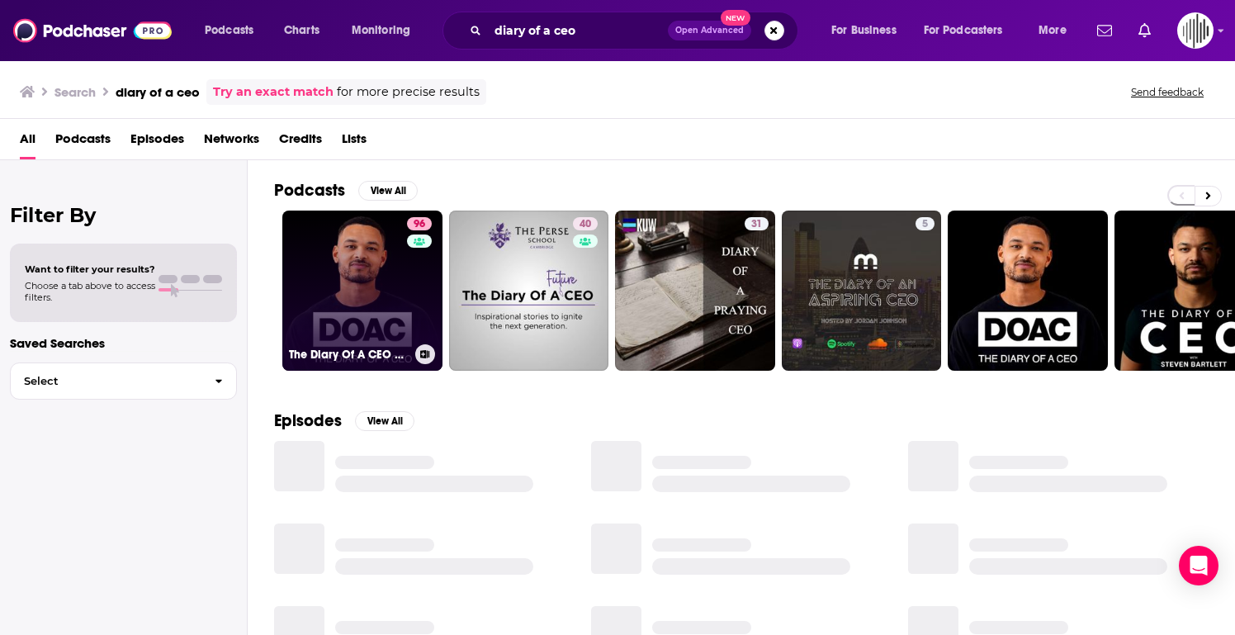
click at [364, 273] on link "96 The Diary Of A CEO with [PERSON_NAME]" at bounding box center [362, 290] width 160 height 160
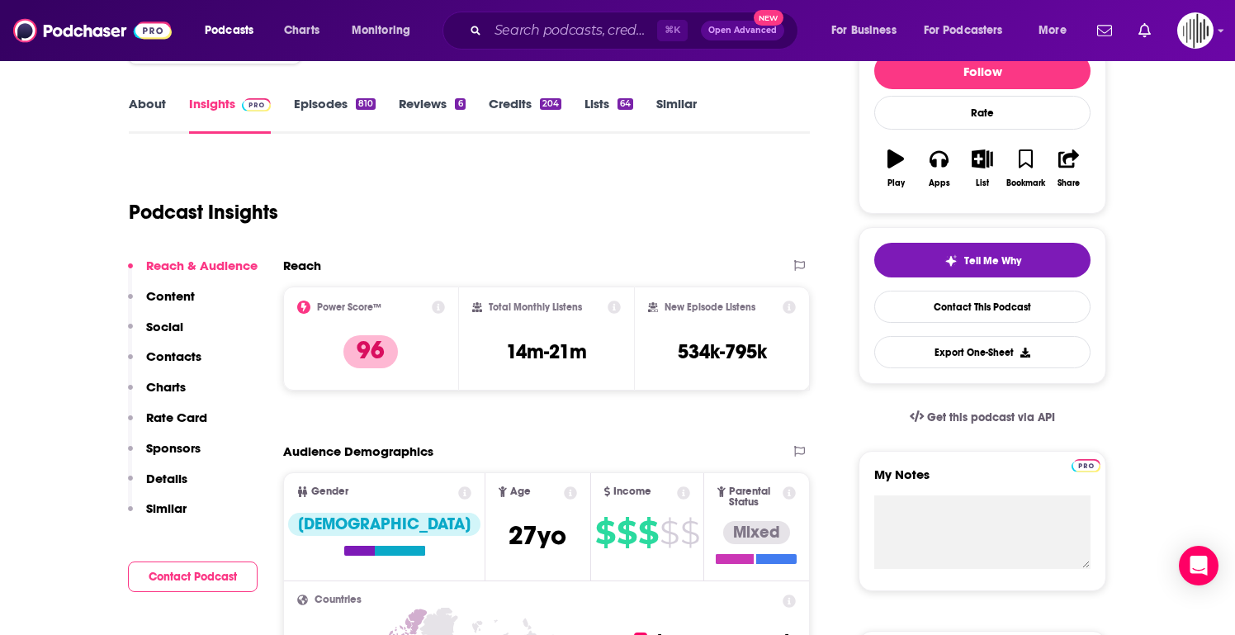
scroll to position [221, 0]
